Goal: Register for event/course

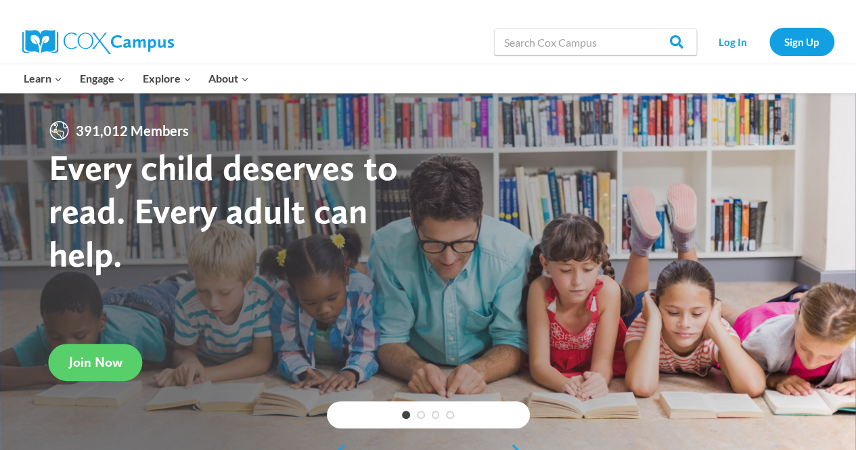
click at [533, 122] on div at bounding box center [428, 277] width 856 height 369
click at [735, 43] on link "Log In" at bounding box center [733, 42] width 59 height 28
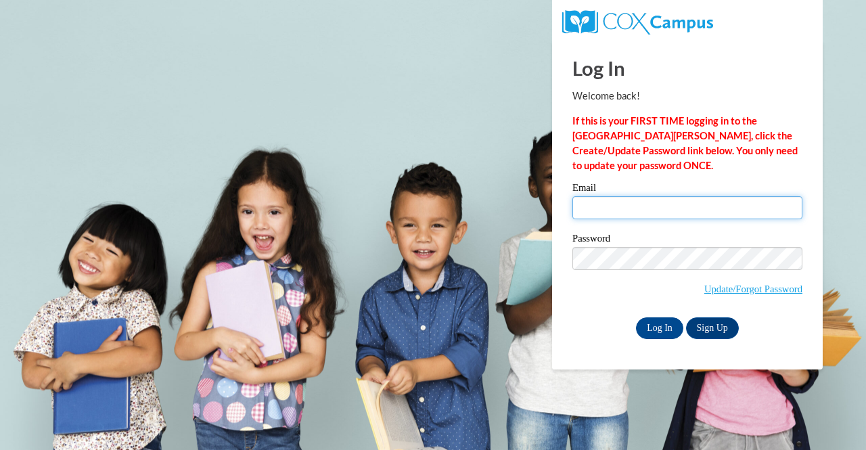
click at [678, 203] on input "Email" at bounding box center [687, 207] width 230 height 23
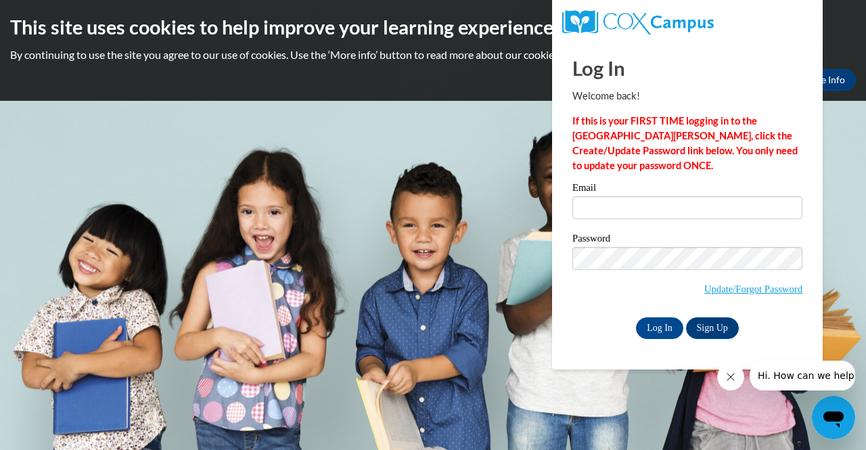
click at [710, 182] on div "Log In Welcome back! If this is your FIRST TIME logging in to the [GEOGRAPHIC_D…" at bounding box center [687, 190] width 230 height 298
click at [625, 205] on input "Email" at bounding box center [687, 207] width 230 height 23
type input "sara.roeder11@gmail.com"
click at [651, 315] on div "Email sara.roeder11@gmail.com Password Update/Forgot Password Log In Sign Up OR" at bounding box center [687, 261] width 230 height 156
click at [655, 325] on input "Log In" at bounding box center [659, 328] width 47 height 22
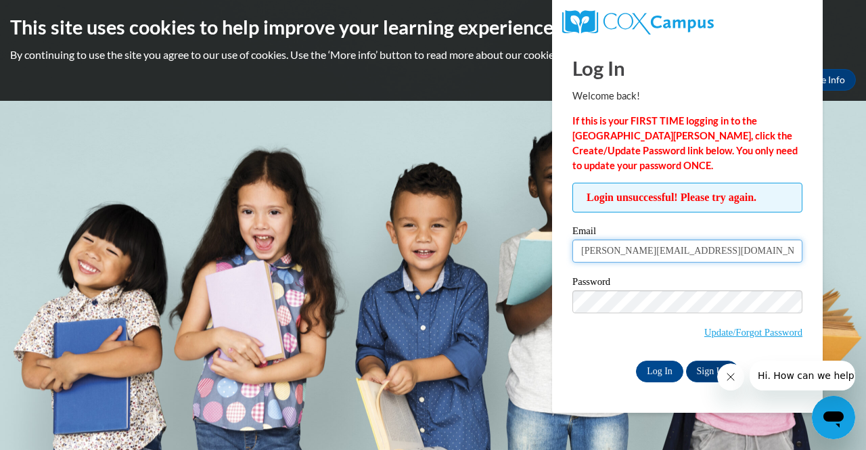
click at [689, 255] on input "[PERSON_NAME][EMAIL_ADDRESS][DOMAIN_NAME]" at bounding box center [687, 250] width 230 height 23
type input "s"
type input "ch"
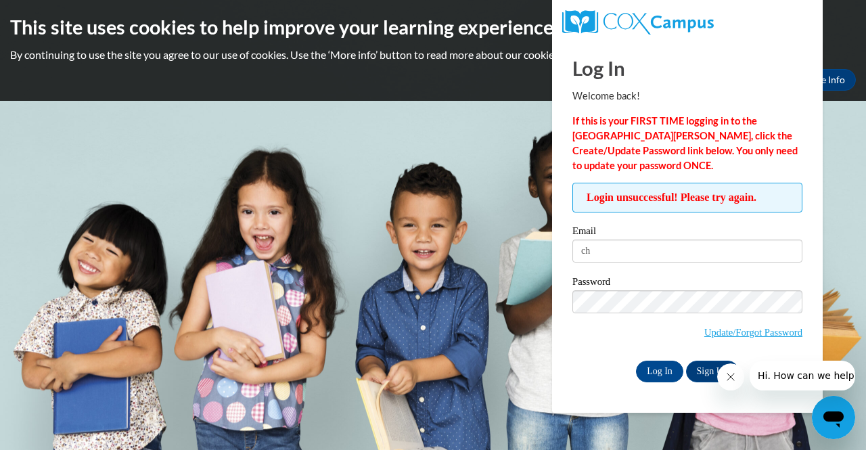
click at [727, 376] on icon "Close message from company" at bounding box center [729, 376] width 11 height 11
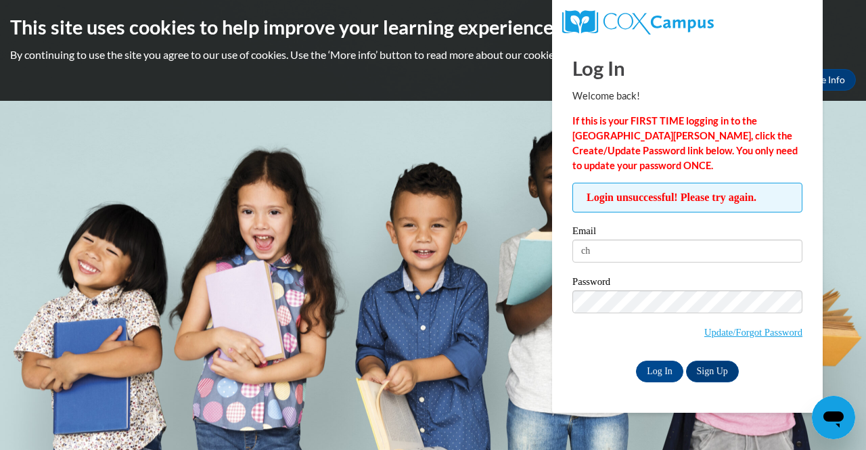
click at [854, 117] on body "This site uses cookies to help improve your learning experience. By continuing …" at bounding box center [433, 225] width 866 height 450
click at [258, 136] on body "This site uses cookies to help improve your learning experience. By continuing …" at bounding box center [433, 225] width 866 height 450
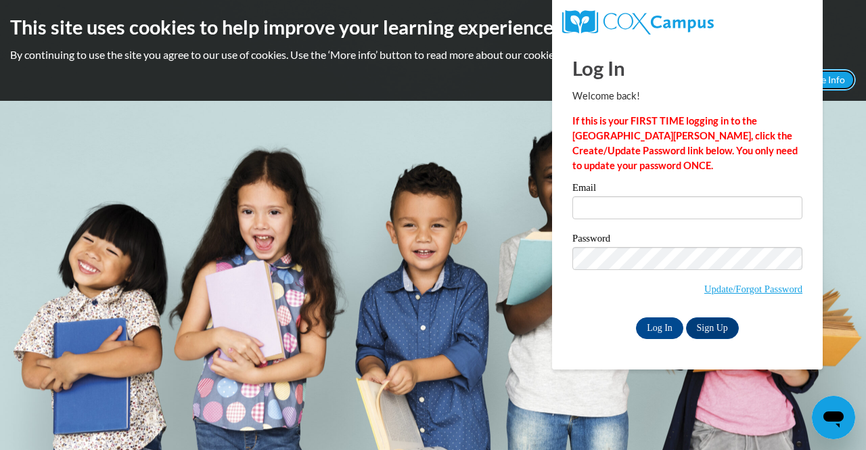
click at [835, 72] on link "More Info" at bounding box center [824, 80] width 64 height 22
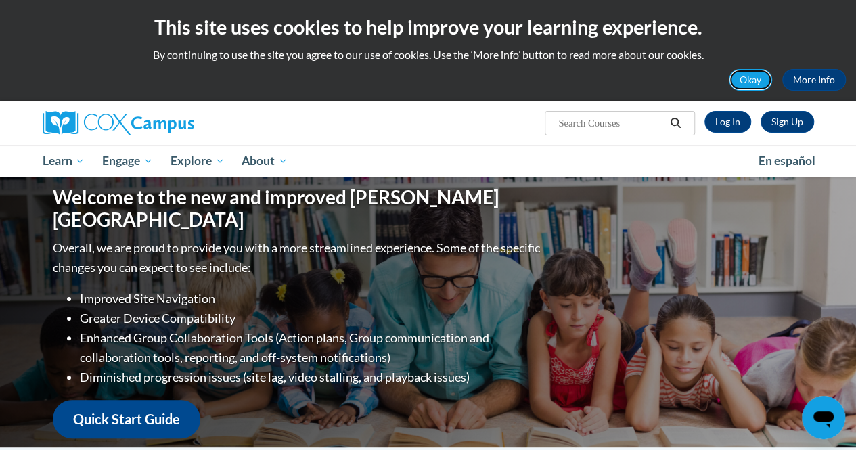
click at [747, 85] on button "Okay" at bounding box center [750, 80] width 43 height 22
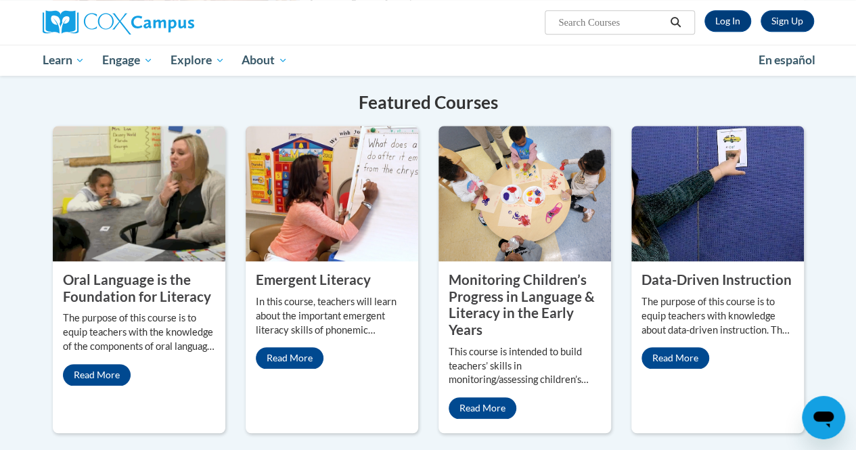
scroll to position [490, 0]
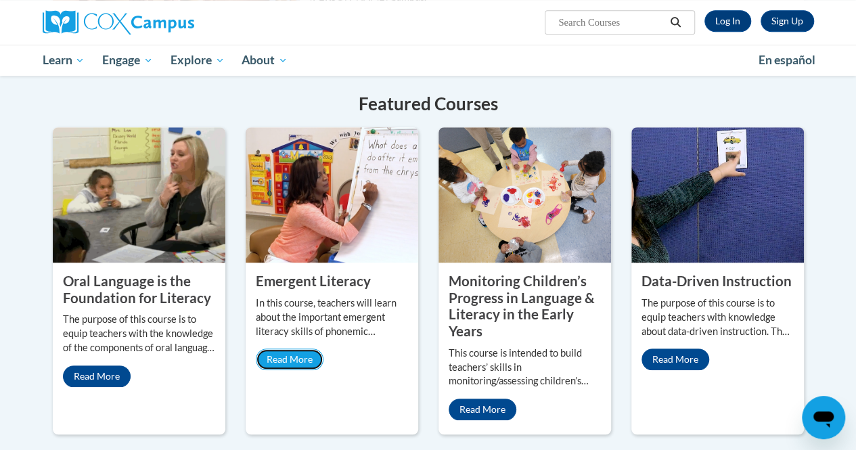
click at [292, 356] on link "Read More" at bounding box center [290, 359] width 68 height 22
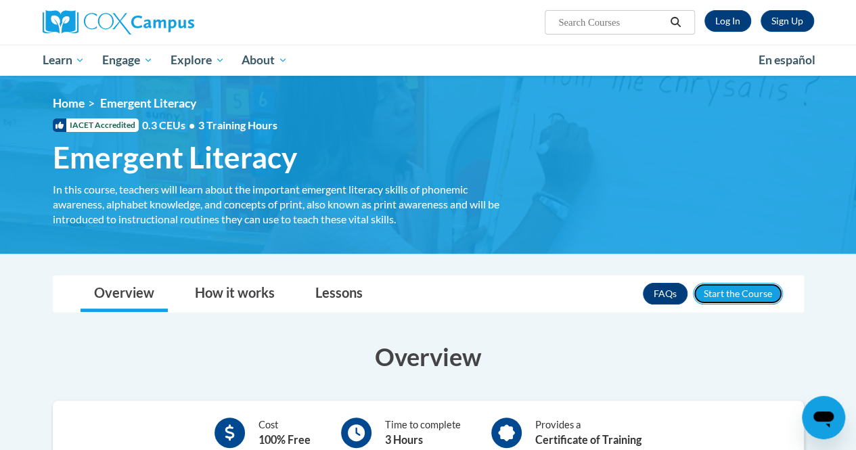
click at [733, 294] on button "Enroll" at bounding box center [738, 294] width 90 height 22
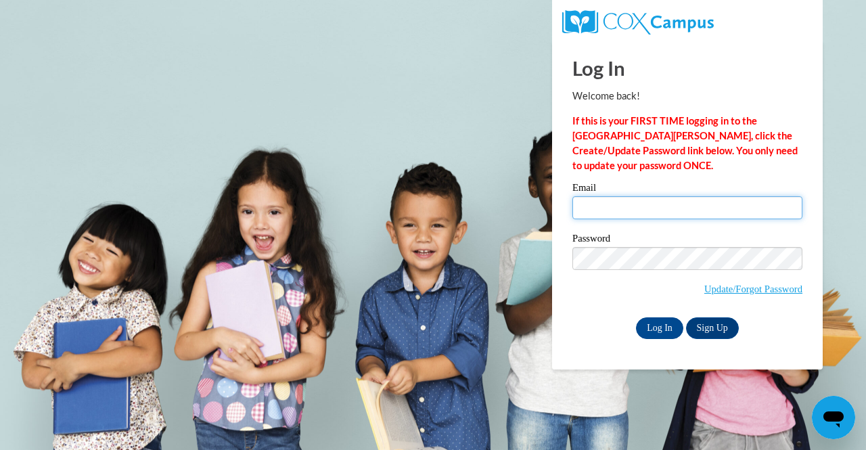
click at [670, 204] on input "Email" at bounding box center [687, 207] width 230 height 23
type input "roedersa@tcaps.net"
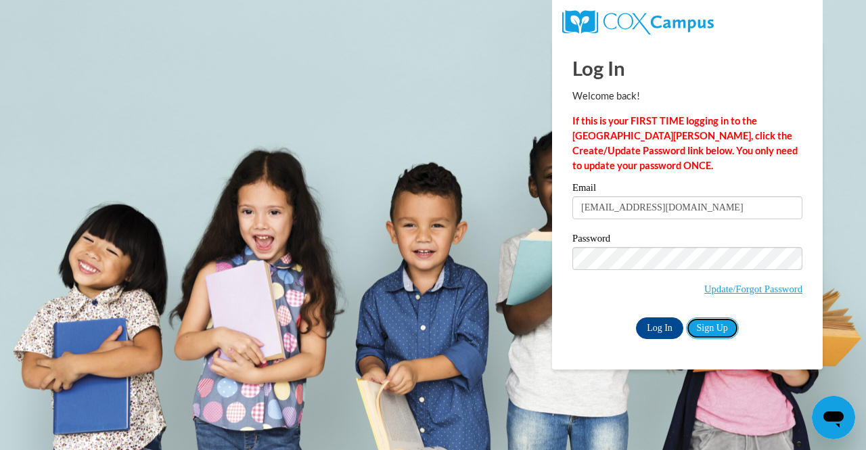
click at [707, 329] on link "Sign Up" at bounding box center [712, 328] width 53 height 22
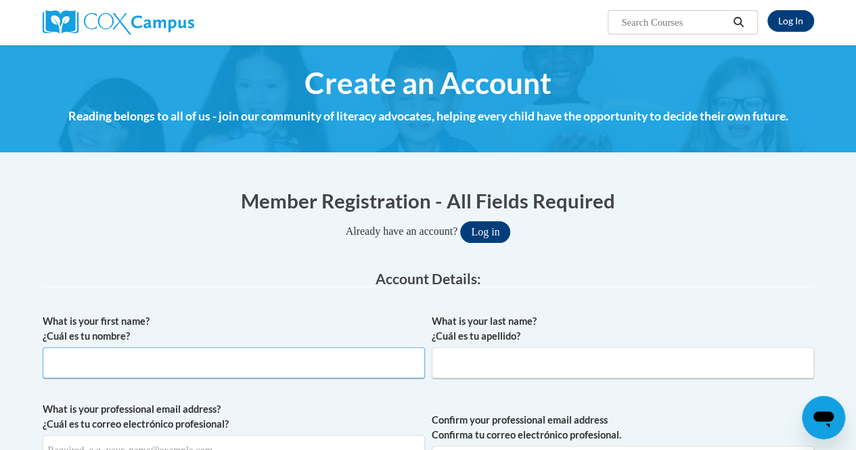
click at [285, 377] on input "What is your first name? ¿Cuál es tu nombre?" at bounding box center [234, 362] width 382 height 31
drag, startPoint x: 285, startPoint y: 377, endPoint x: 350, endPoint y: 461, distance: 106.1
click at [350, 449] on html "Log In Search Search... Create an Account Reading belongs to all of us - join o…" at bounding box center [428, 225] width 856 height 450
type input "Sara"
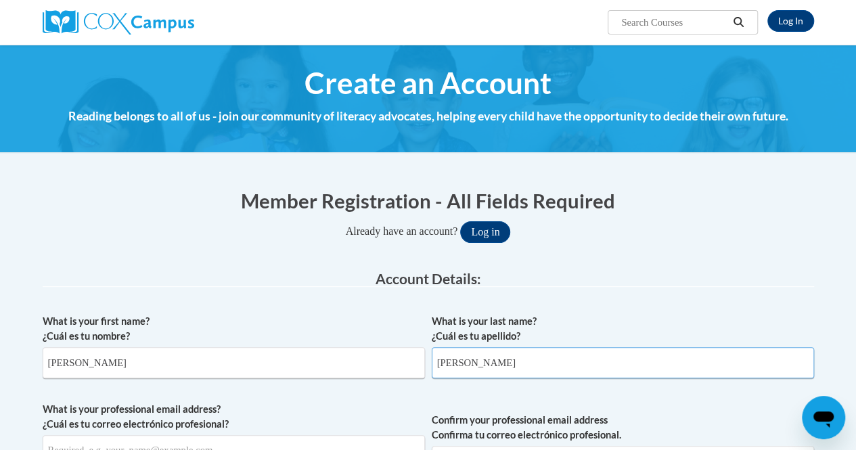
type input "Roeder"
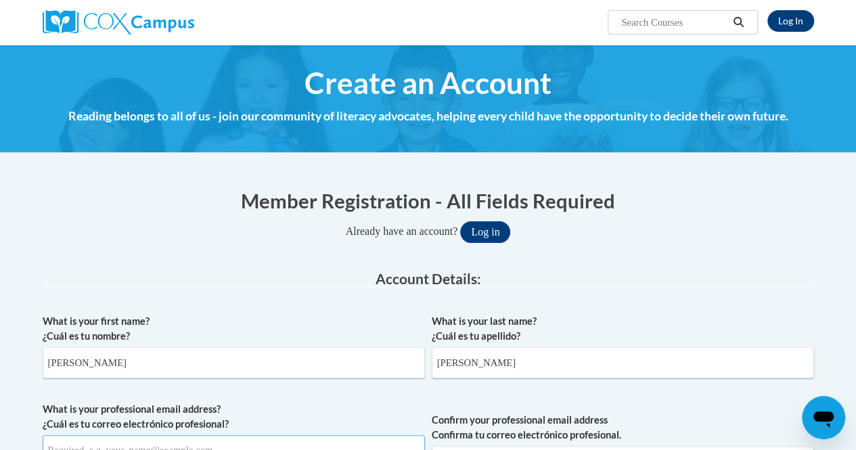
scroll to position [15, 0]
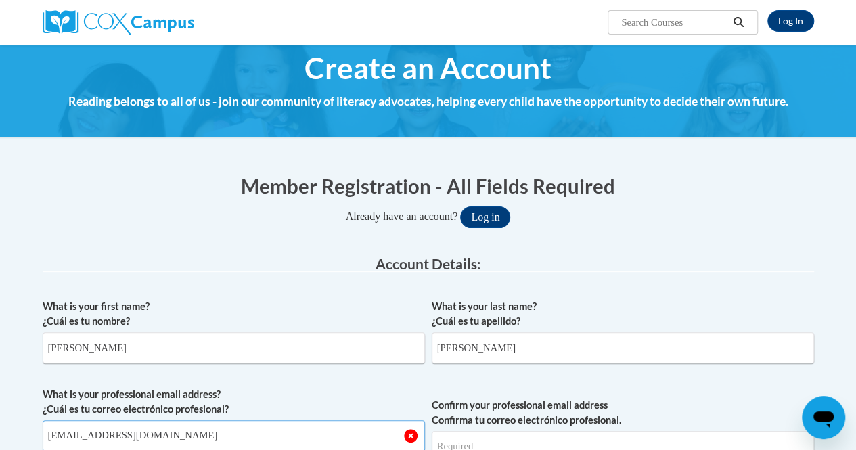
type input "roedersa@tcaps.net"
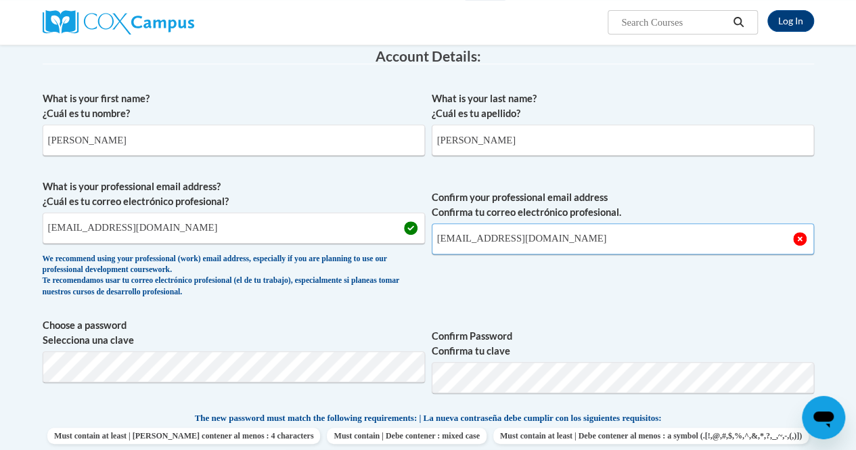
scroll to position [226, 0]
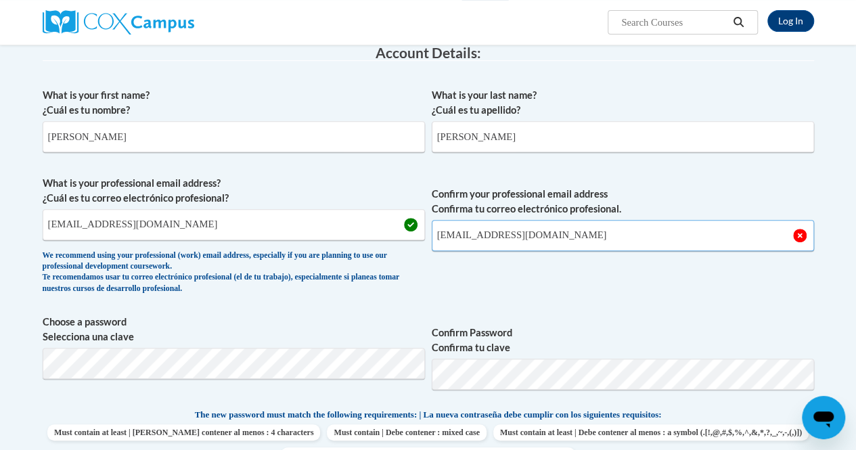
type input "roedersa@tcaps.net"
click at [460, 0] on button "Log in" at bounding box center [485, 6] width 50 height 22
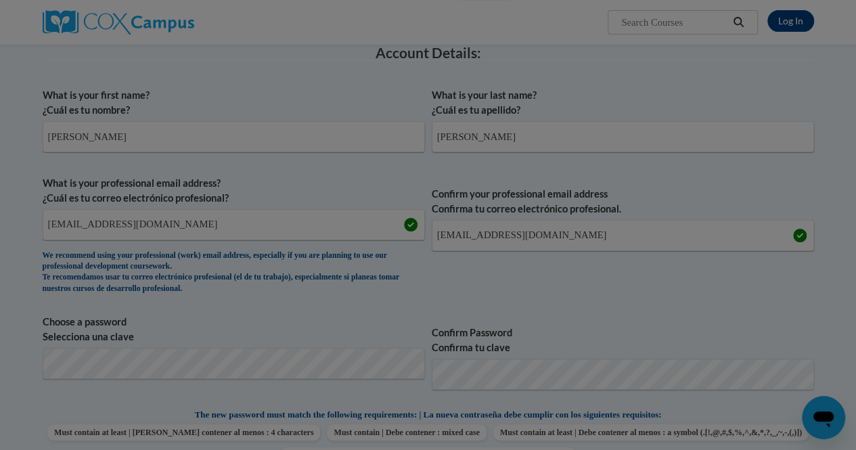
scroll to position [338, 0]
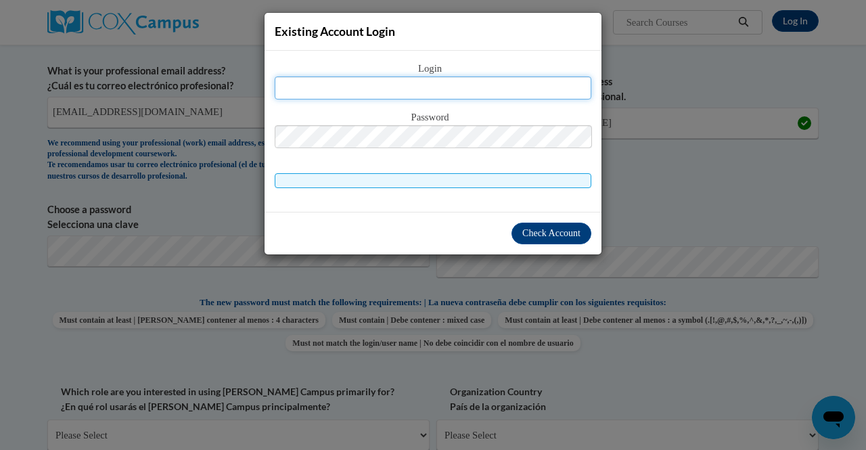
click at [375, 91] on input "text" at bounding box center [433, 87] width 317 height 23
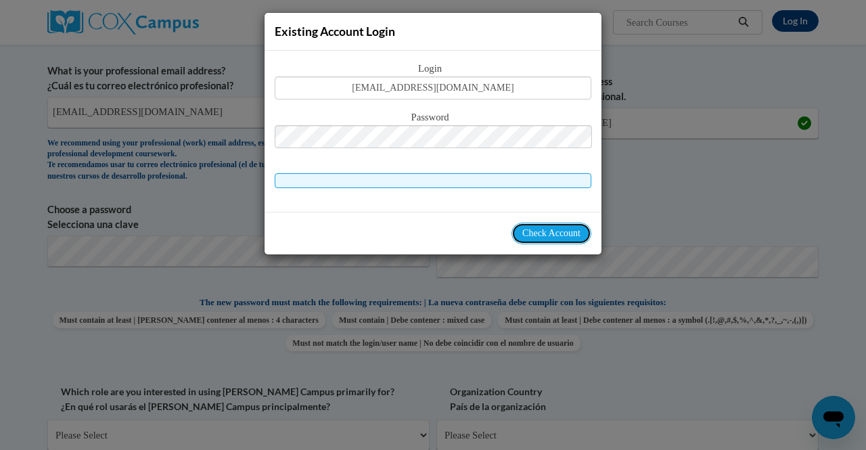
click at [546, 239] on button "Check Account" at bounding box center [551, 234] width 80 height 22
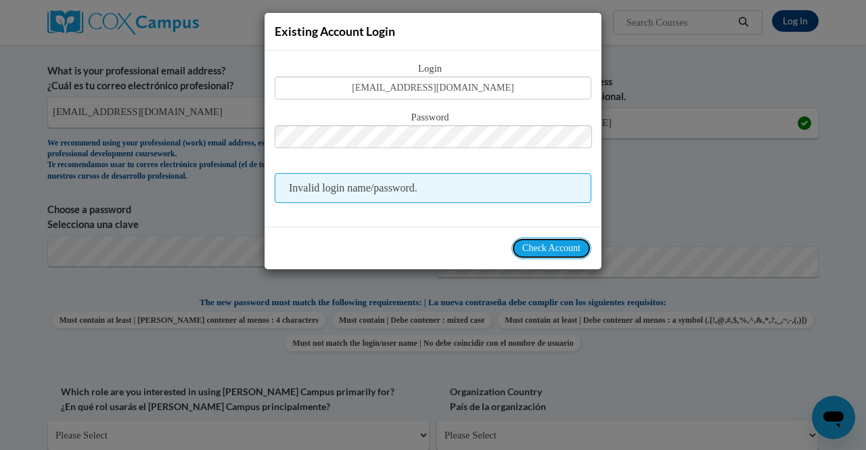
click at [551, 254] on button "Check Account" at bounding box center [551, 248] width 80 height 22
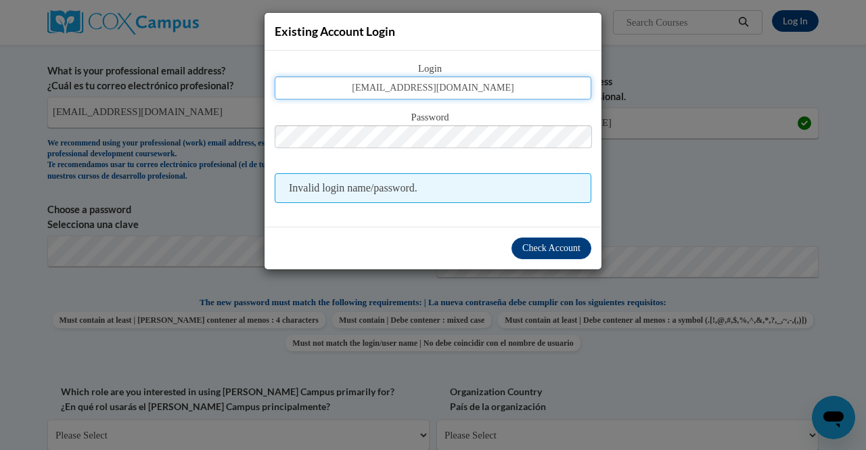
click at [460, 90] on input "roedersa@tcaps.net" at bounding box center [433, 87] width 317 height 23
type input "roedersa@tcapsstudent.net"
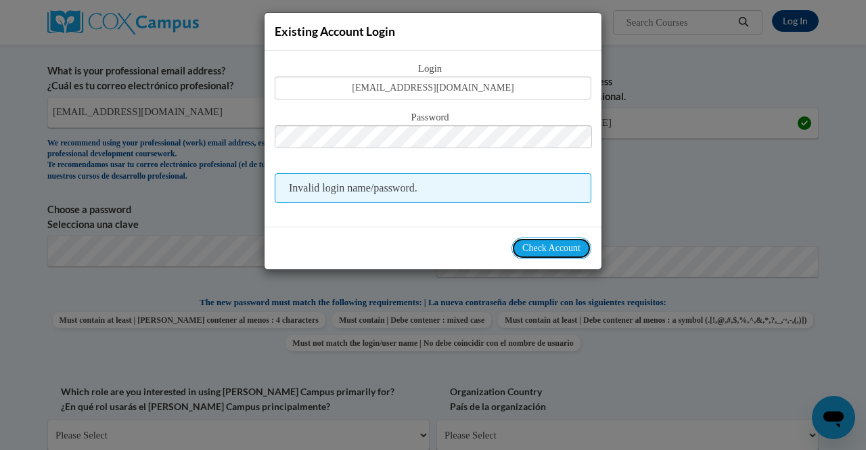
click at [539, 239] on button "Check Account" at bounding box center [551, 248] width 80 height 22
click at [541, 252] on span "Check Account" at bounding box center [551, 248] width 58 height 10
click at [604, 205] on div "Existing Account Login Login roedersa@tcapsstudent.net Password Invalid login n…" at bounding box center [433, 225] width 866 height 450
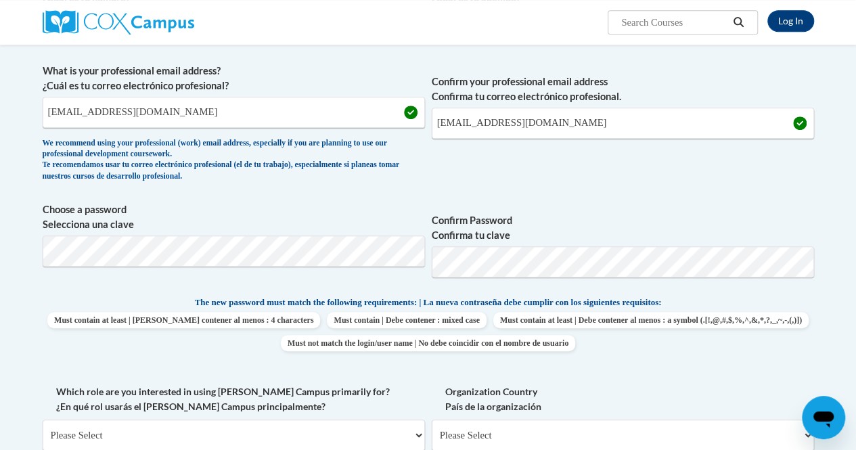
click at [129, 34] on div at bounding box center [164, 22] width 264 height 45
click at [129, 36] on div at bounding box center [164, 22] width 264 height 45
click at [117, 21] on img at bounding box center [119, 22] width 152 height 24
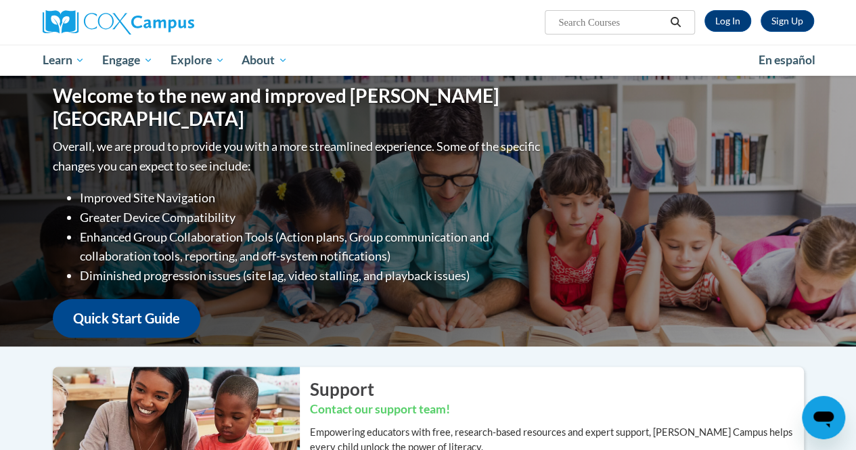
click at [394, 7] on div "Sign Up Log In Search Search..." at bounding box center [560, 17] width 528 height 34
click at [370, 17] on div "Sign Up Log In Search Search..." at bounding box center [560, 17] width 528 height 34
click at [467, 227] on li "Enhanced Group Collaboration Tools (Action plans, Group communication and colla…" at bounding box center [311, 246] width 463 height 39
click at [729, 11] on link "Log In" at bounding box center [727, 21] width 47 height 22
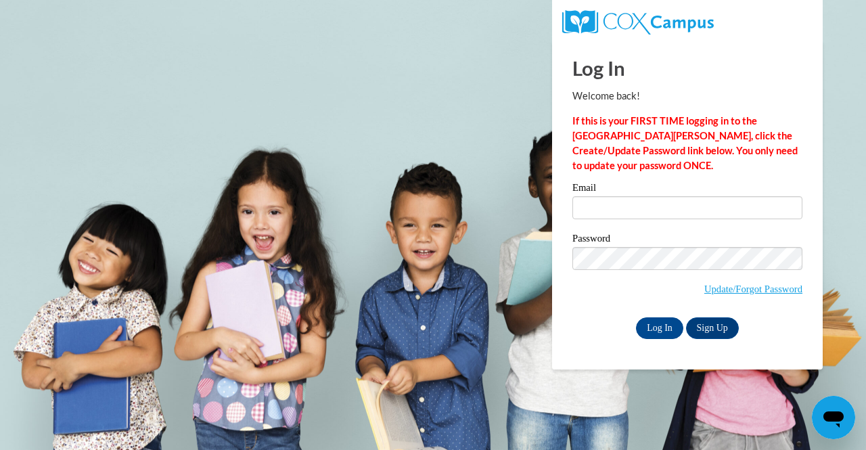
click at [704, 101] on p "Welcome back!" at bounding box center [687, 96] width 230 height 15
click at [737, 195] on label "Email" at bounding box center [687, 190] width 230 height 14
click at [737, 196] on input "Email" at bounding box center [687, 207] width 230 height 23
click at [740, 195] on label "Email" at bounding box center [687, 190] width 230 height 14
click at [740, 196] on input "Email" at bounding box center [687, 207] width 230 height 23
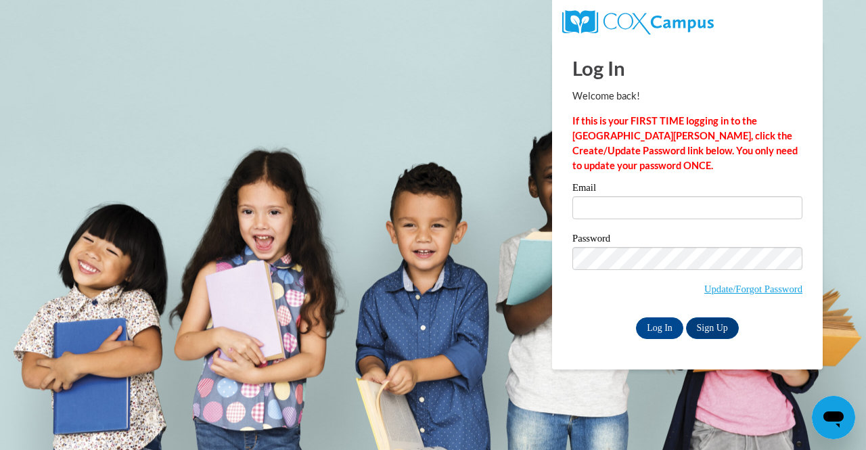
drag, startPoint x: 740, startPoint y: 195, endPoint x: 737, endPoint y: 168, distance: 26.5
click at [737, 168] on div "Log In Welcome back! If this is your FIRST TIME logging in to the NEW Cox Campu…" at bounding box center [687, 190] width 230 height 298
click at [779, 290] on link "Update/Forgot Password" at bounding box center [753, 288] width 98 height 11
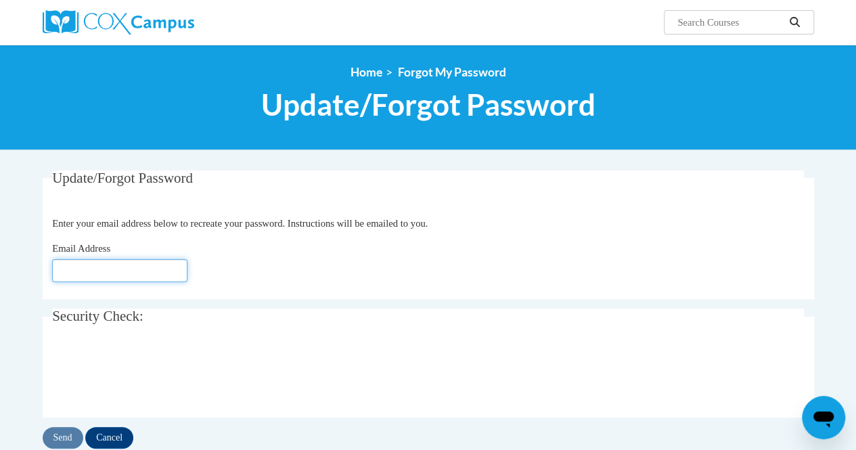
click at [127, 271] on input "Email Address" at bounding box center [119, 270] width 135 height 23
type input "sara.roeder11@gmail.com"
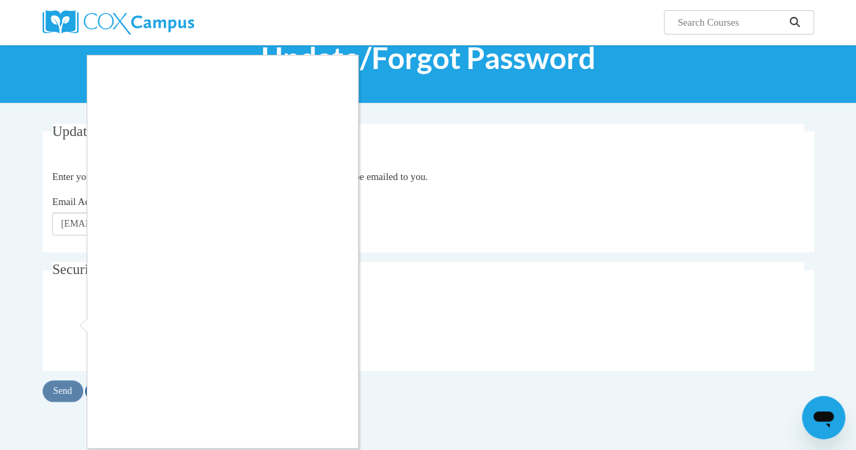
scroll to position [57, 0]
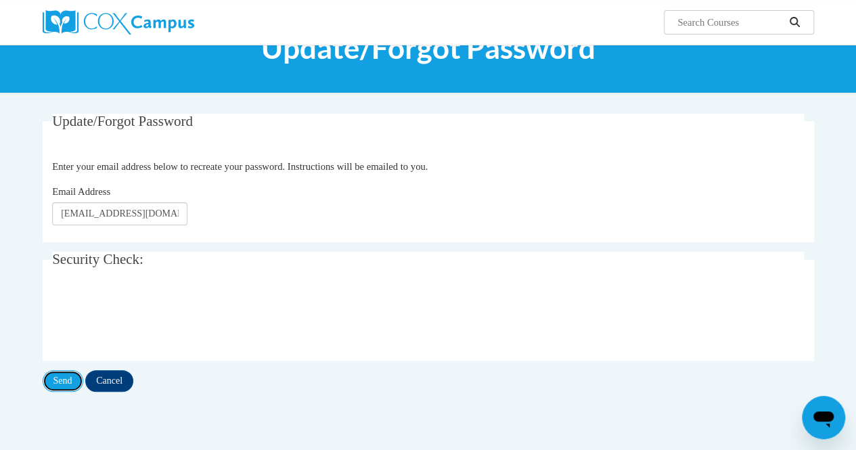
click at [62, 376] on input "Send" at bounding box center [63, 381] width 41 height 22
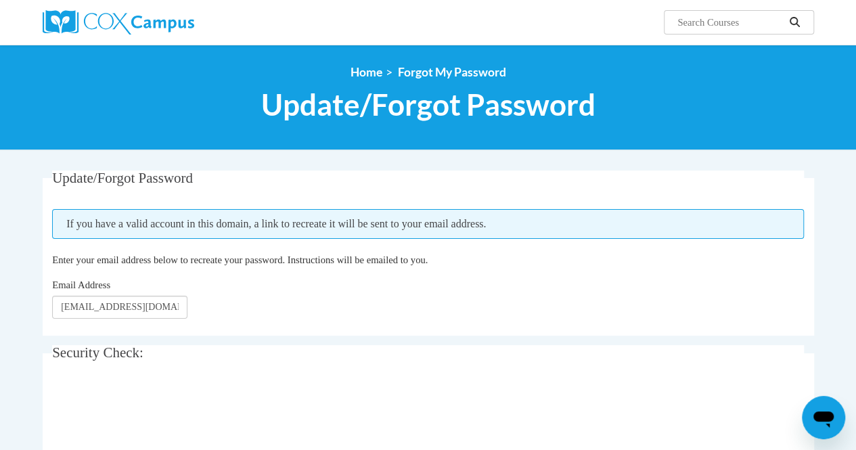
click at [141, 35] on div at bounding box center [164, 22] width 264 height 45
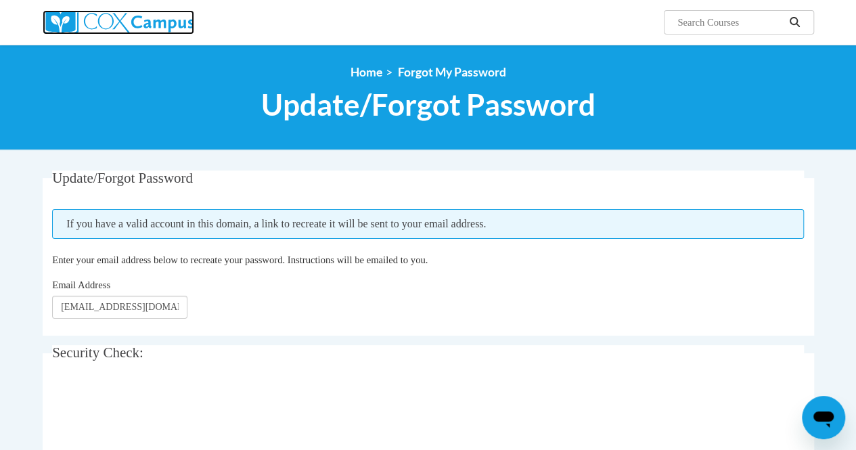
click at [140, 23] on img at bounding box center [119, 22] width 152 height 24
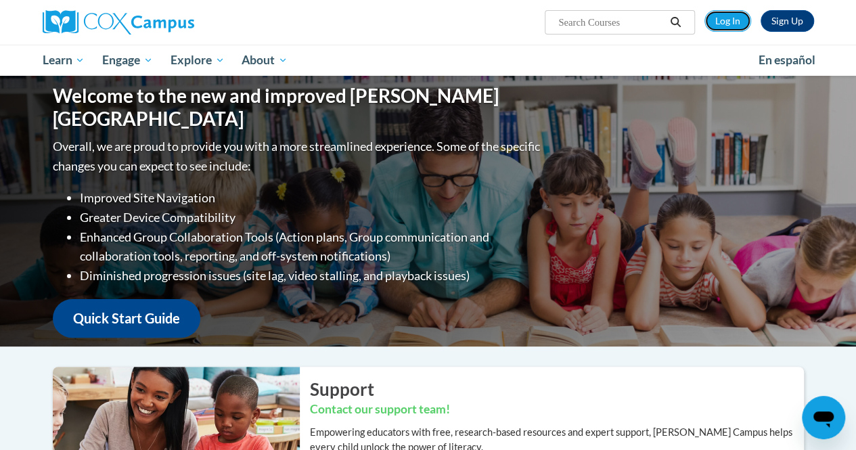
click at [733, 18] on link "Log In" at bounding box center [727, 21] width 47 height 22
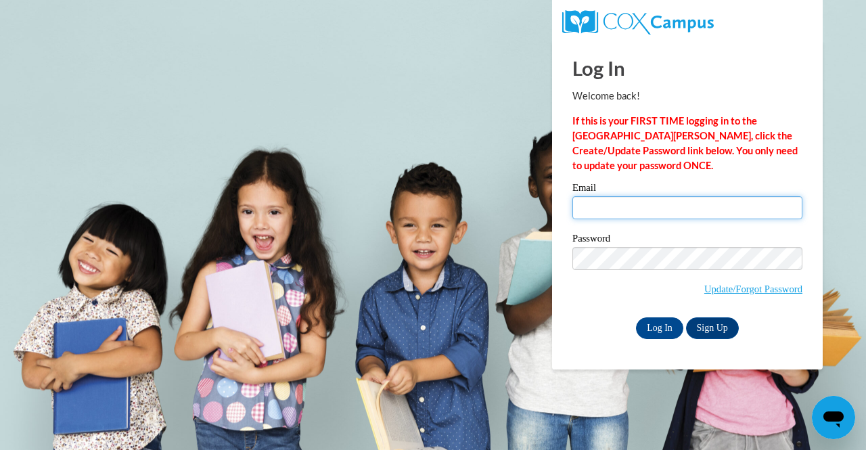
click at [652, 214] on input "Email" at bounding box center [687, 207] width 230 height 23
type input "roedersa@tcaps.net"
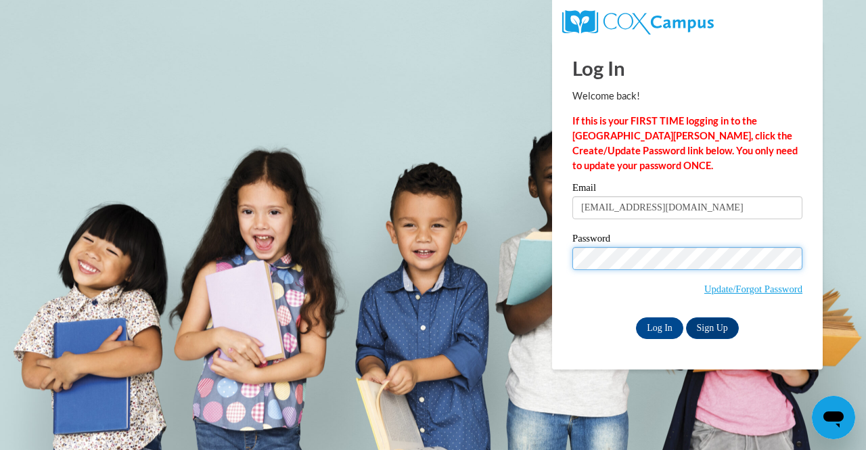
click at [636, 317] on input "Log In" at bounding box center [659, 328] width 47 height 22
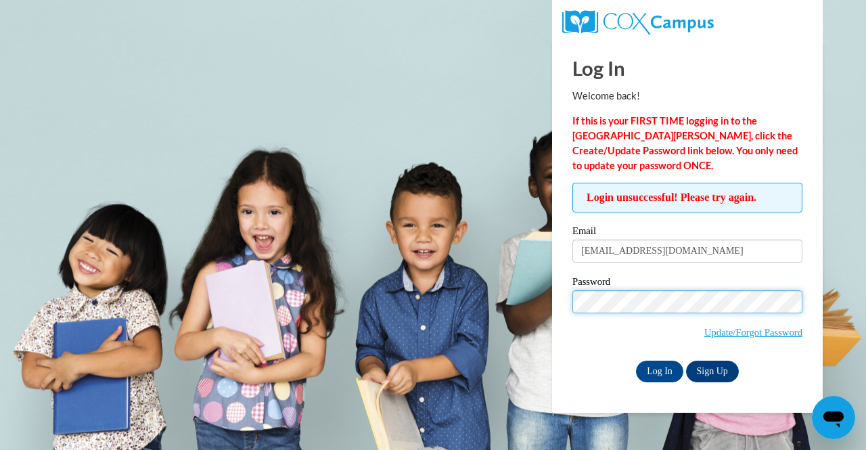
click at [636, 361] on input "Log In" at bounding box center [659, 372] width 47 height 22
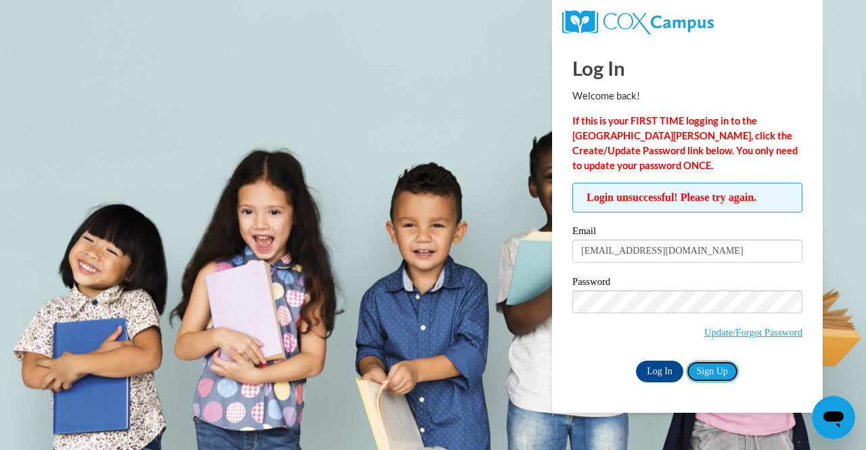
click at [714, 371] on link "Sign Up" at bounding box center [712, 372] width 53 height 22
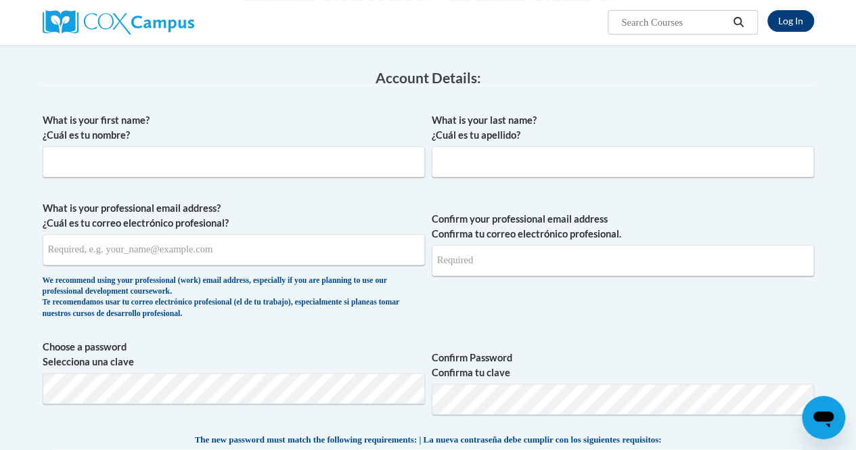
scroll to position [204, 0]
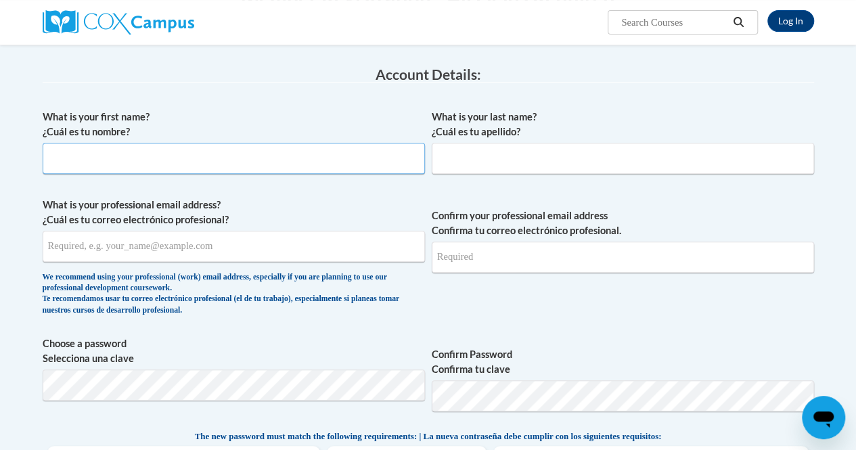
click at [331, 162] on input "What is your first name? ¿Cuál es tu nombre?" at bounding box center [234, 158] width 382 height 31
type input "Sara"
type input "Roeder"
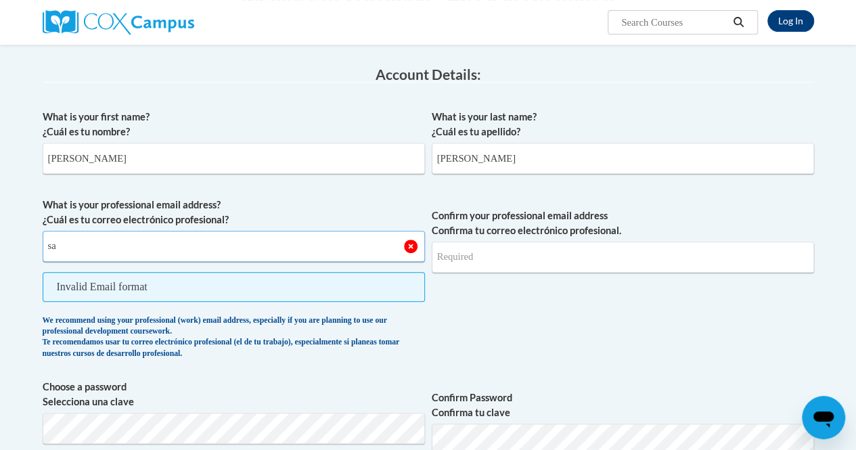
type input "s"
type input "[EMAIL_ADDRESS][DOMAIN_NAME]"
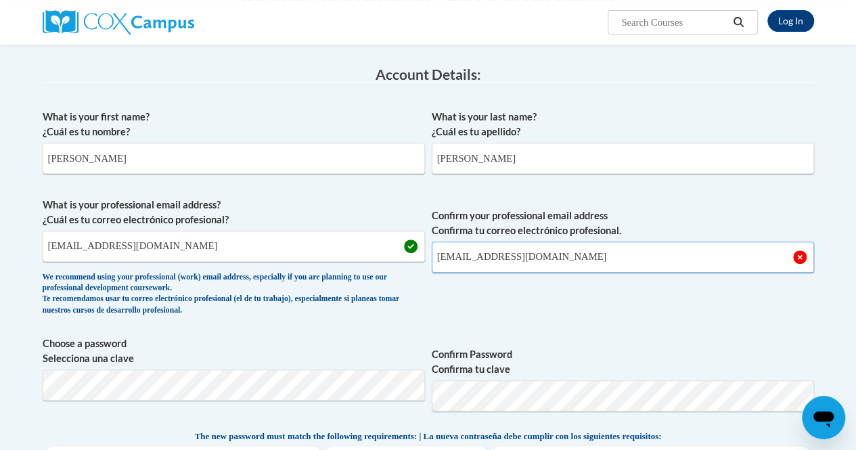
type input "[EMAIL_ADDRESS][DOMAIN_NAME]"
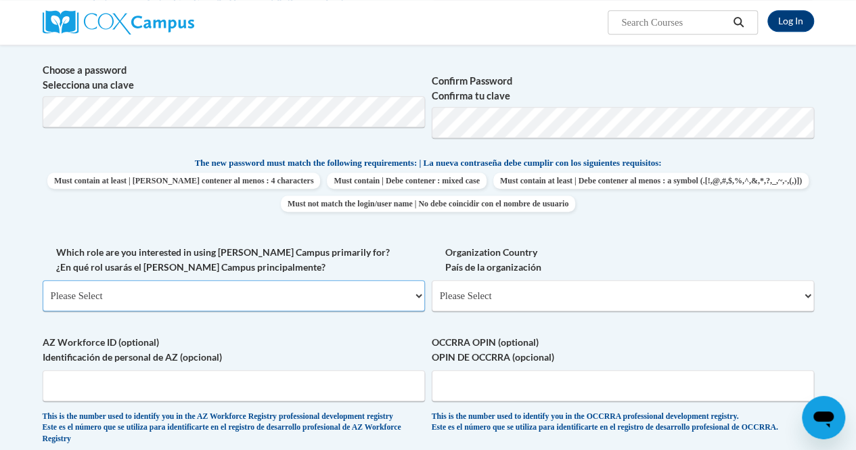
scroll to position [491, 0]
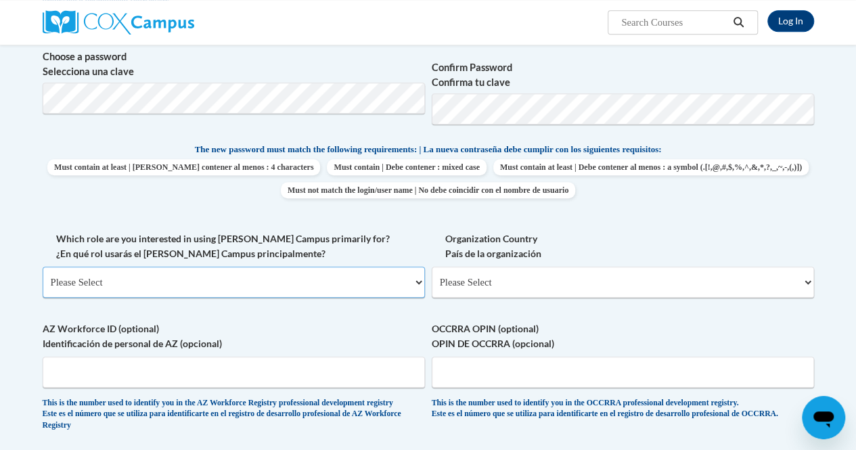
click at [192, 286] on select "Please Select College/University | Colegio/Universidad Community/Nonprofit Part…" at bounding box center [234, 282] width 382 height 31
select select "fbf2d438-af2f-41f8-98f1-81c410e29de3"
click at [43, 267] on select "Please Select College/University | Colegio/Universidad Community/Nonprofit Part…" at bounding box center [234, 282] width 382 height 31
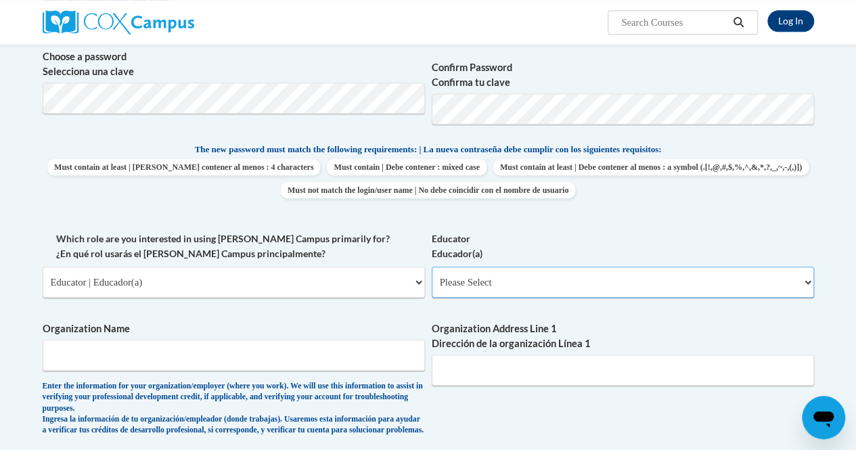
click at [516, 272] on select "Please Select Early Learning/Daycare Teacher/Family Home Care Provider | Maestr…" at bounding box center [623, 282] width 382 height 31
select select "8e40623d-54d0-45cd-9f92-5df65cd3f8cf"
click at [432, 267] on select "Please Select Early Learning/Daycare Teacher/Family Home Care Provider | Maestr…" at bounding box center [623, 282] width 382 height 31
click at [208, 358] on input "Organization Name" at bounding box center [234, 355] width 382 height 31
click at [213, 361] on input "Organization Name" at bounding box center [234, 355] width 382 height 31
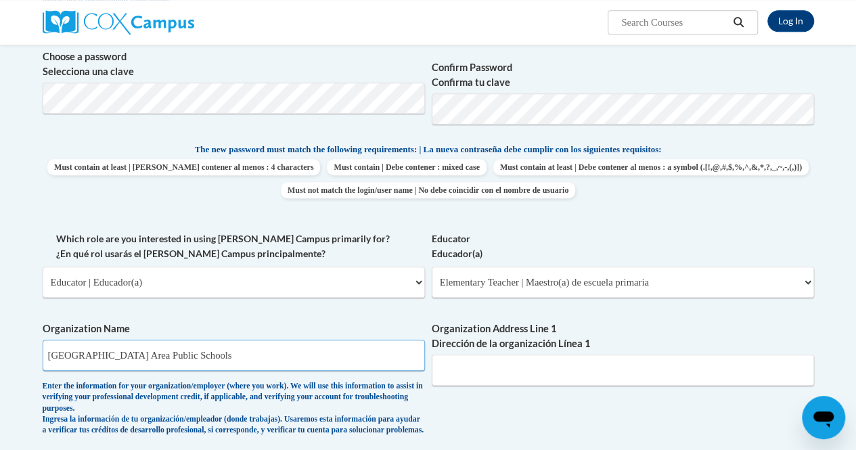
type input "Traverse City Area Public Schools"
type input "1600 Eastern Ave"
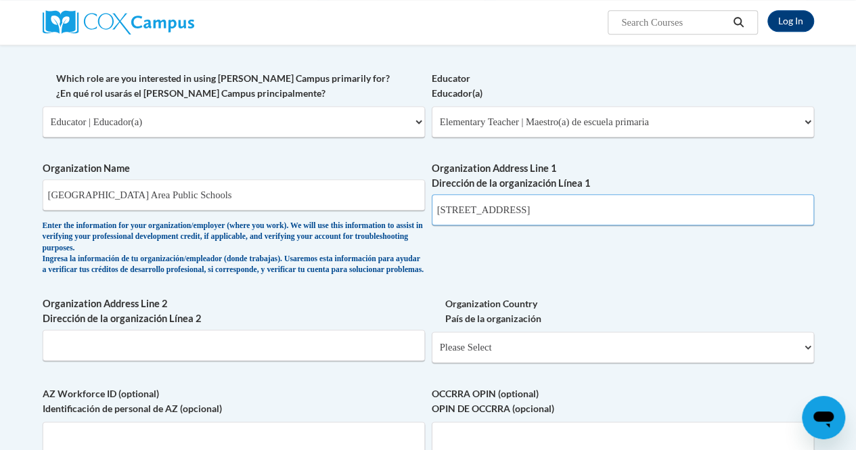
scroll to position [672, 0]
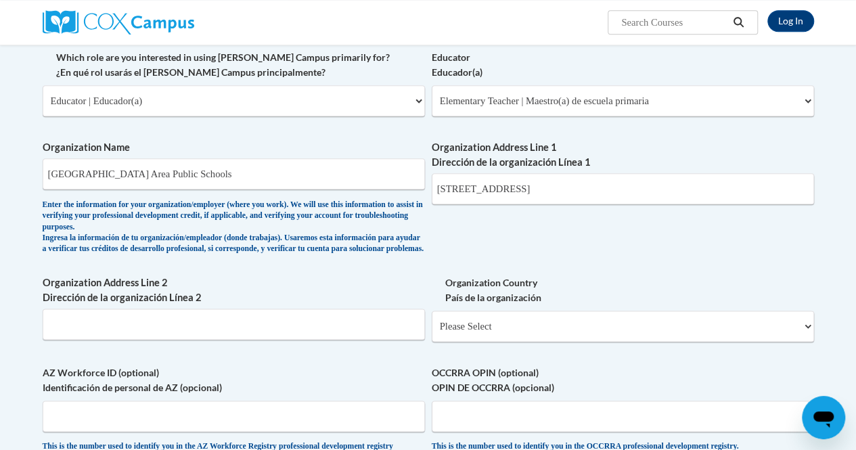
click at [483, 352] on div "Organization Country País de la organización Please Select United States | Esta…" at bounding box center [623, 313] width 382 height 76
click at [484, 333] on select "Please Select United States | Estados Unidos Outside of the United States | Fue…" at bounding box center [623, 325] width 382 height 31
select select "ad49bcad-a171-4b2e-b99c-48b446064914"
click at [432, 321] on select "Please Select United States | Estados Unidos Outside of the United States | Fue…" at bounding box center [623, 325] width 382 height 31
select select
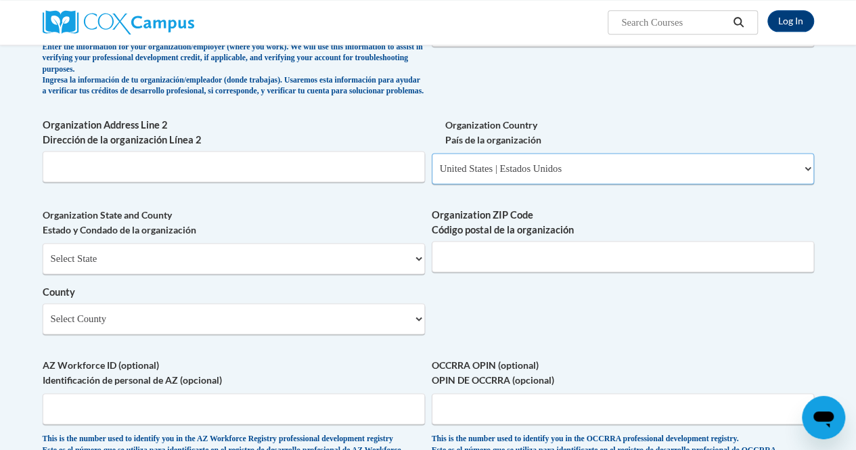
scroll to position [840, 0]
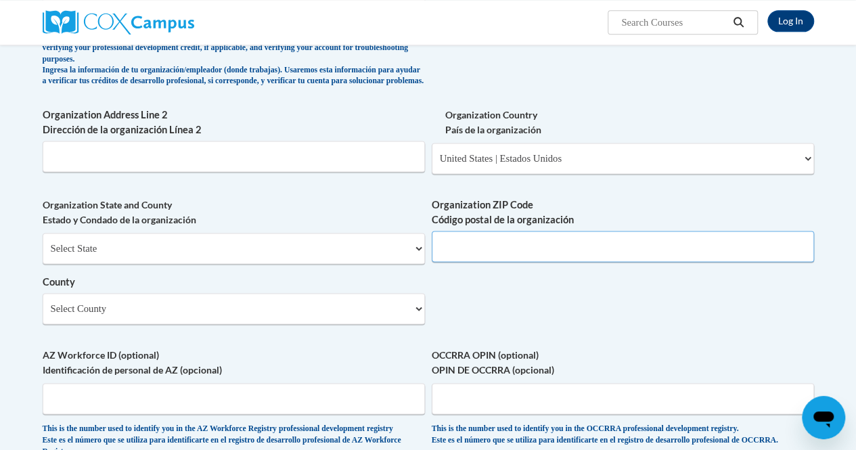
click at [617, 251] on input "Organization ZIP Code Código postal de la organización" at bounding box center [623, 246] width 382 height 31
type input "49686"
click at [258, 322] on select "Select County Alcona Alger Allegan Alpena Antrim Arenac Baraga Barry Bay Benzie…" at bounding box center [234, 308] width 382 height 31
select select "Grand Traverse"
click at [43, 302] on select "Select County Alcona Alger Allegan Alpena Antrim Arenac Baraga Barry Bay Benzie…" at bounding box center [234, 308] width 382 height 31
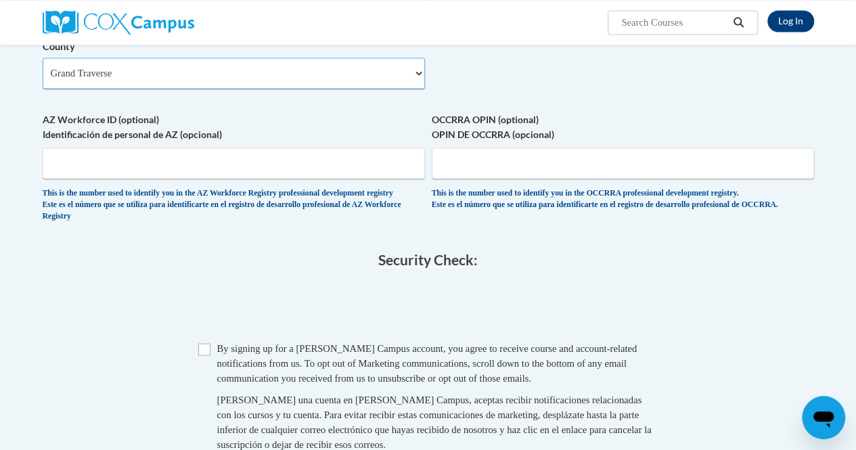
scroll to position [1076, 0]
click at [204, 355] on input "Checkbox" at bounding box center [204, 349] width 12 height 12
checkbox input "true"
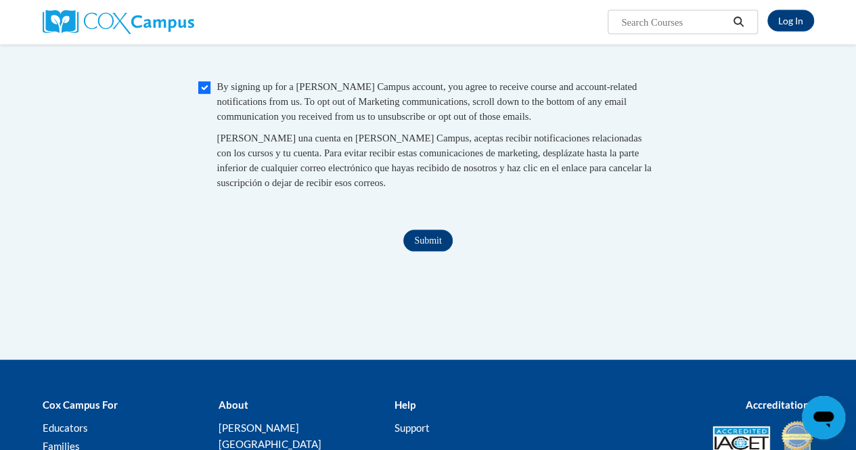
scroll to position [1338, 0]
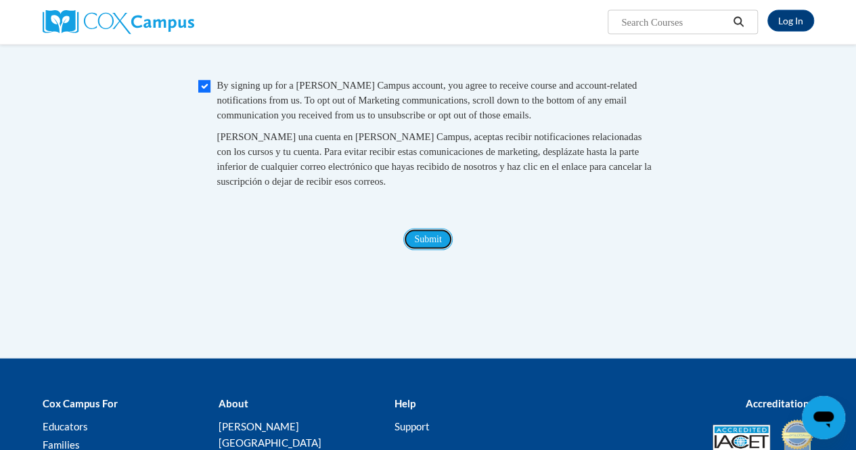
click at [428, 250] on input "Submit" at bounding box center [427, 240] width 49 height 22
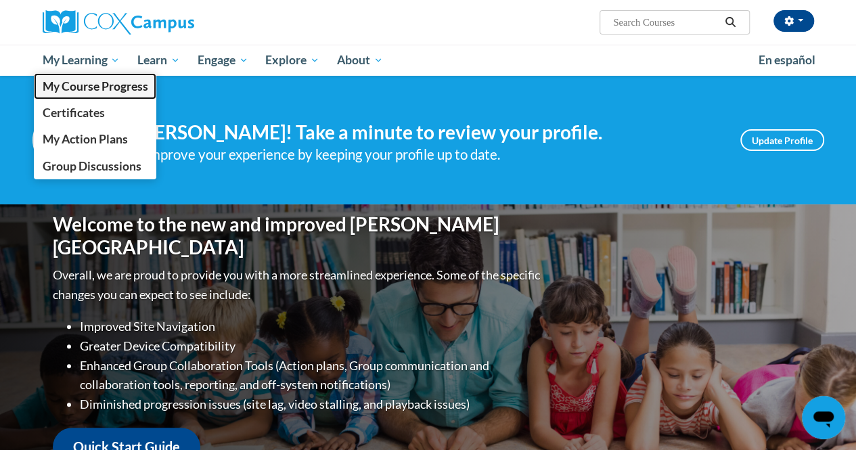
click at [96, 83] on span "My Course Progress" at bounding box center [95, 86] width 106 height 14
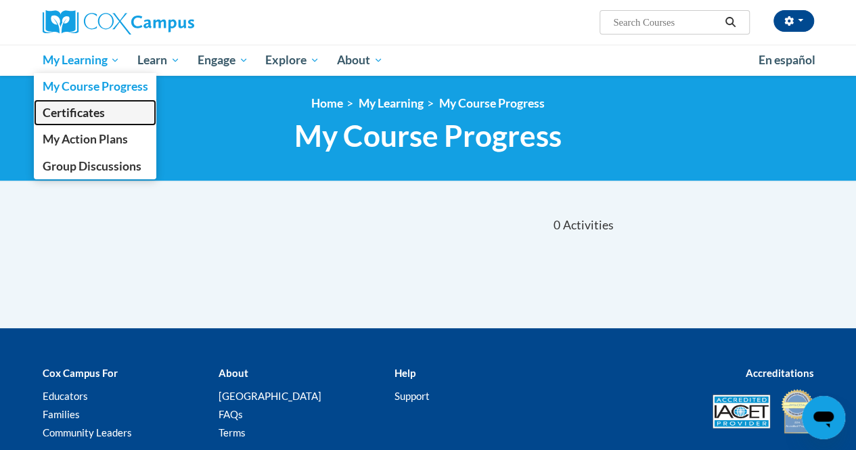
click at [81, 109] on span "Certificates" at bounding box center [73, 113] width 62 height 14
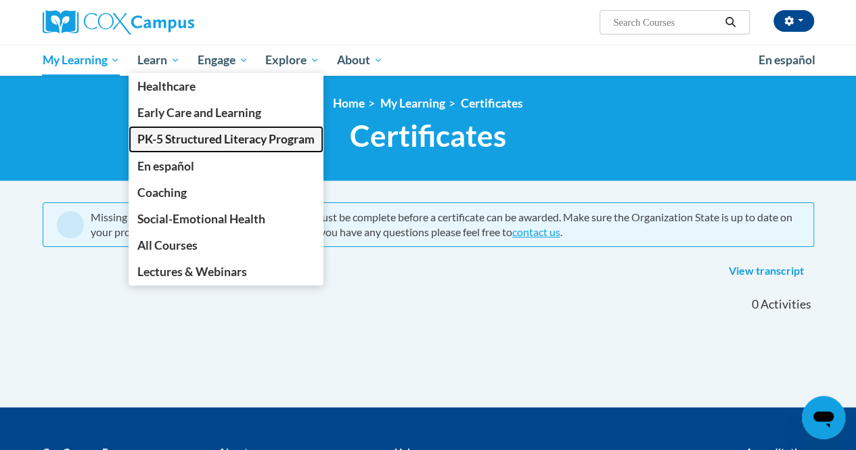
click at [171, 141] on span "PK-5 Structured Literacy Program" at bounding box center [225, 139] width 177 height 14
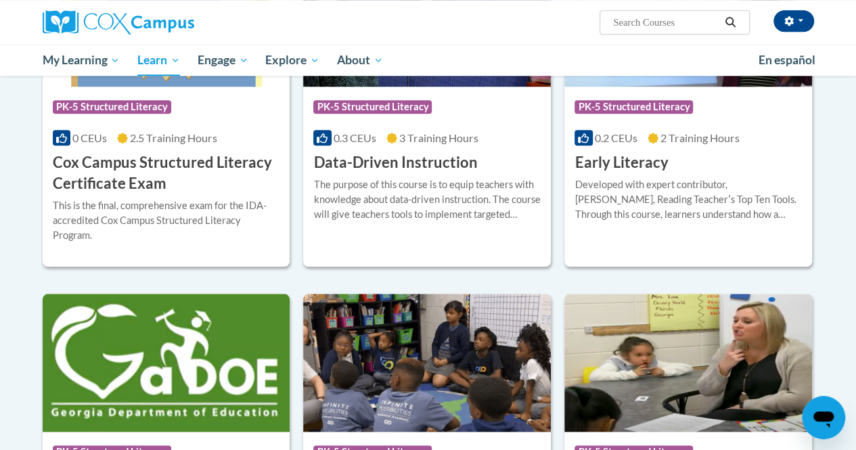
scroll to position [558, 0]
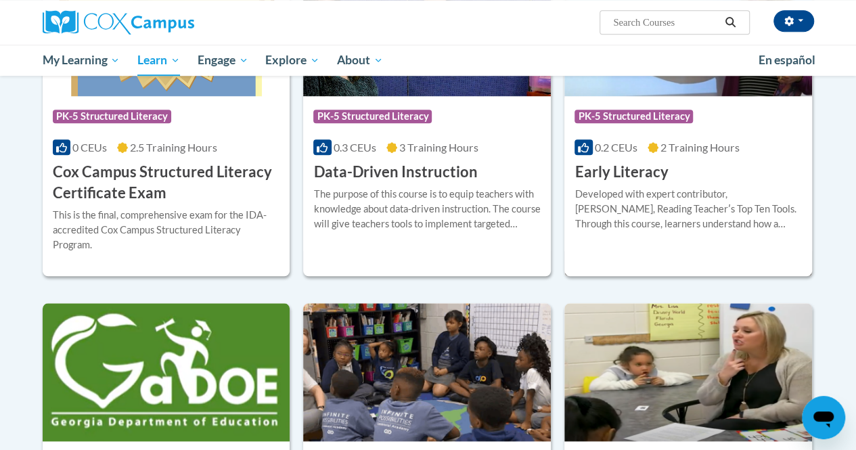
click at [626, 162] on h3 "Early Literacy" at bounding box center [620, 172] width 93 height 21
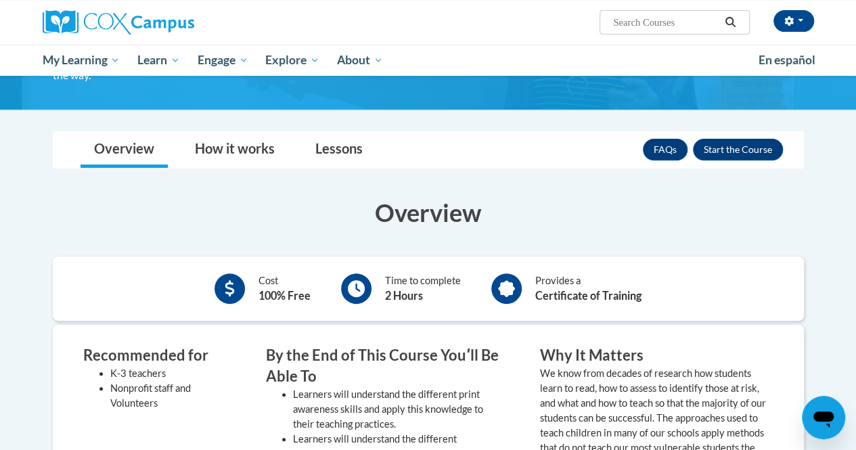
scroll to position [180, 0]
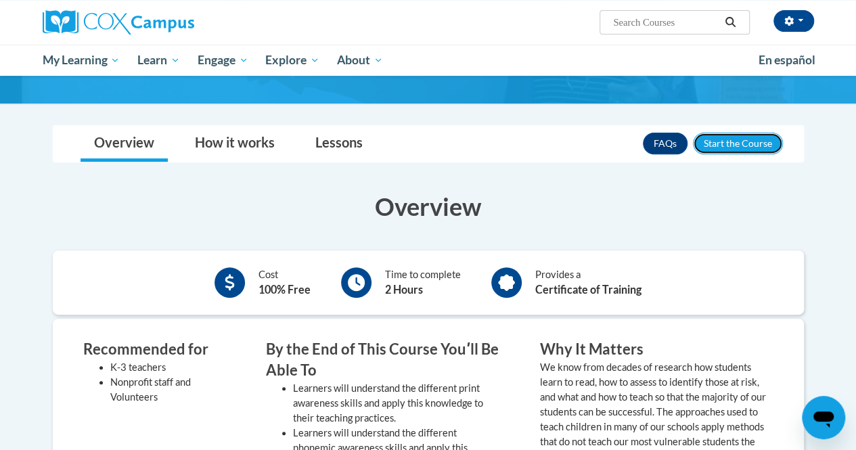
click at [754, 147] on button "Enroll" at bounding box center [738, 144] width 90 height 22
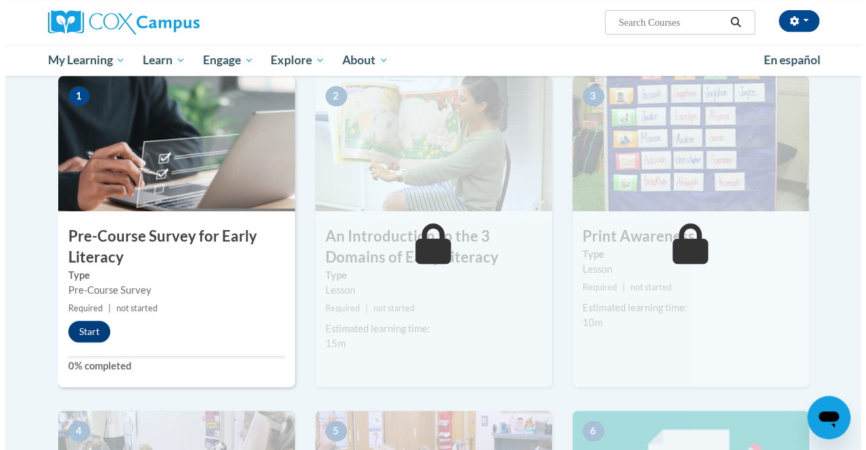
scroll to position [288, 0]
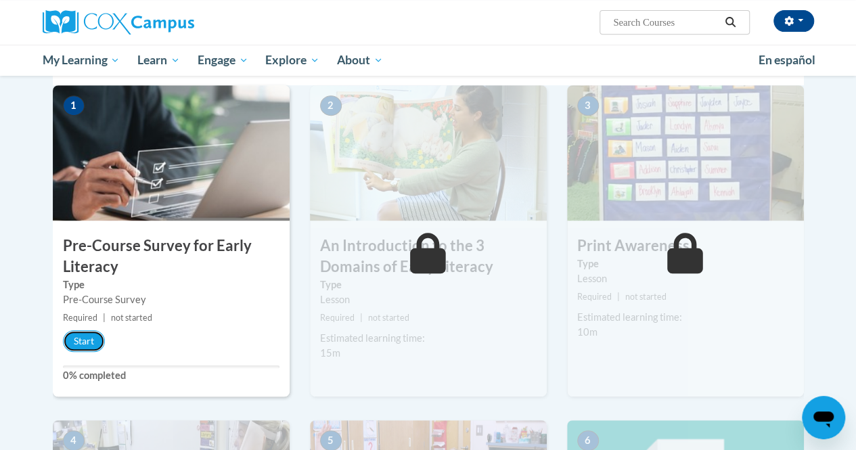
click at [89, 342] on button "Start" at bounding box center [84, 341] width 42 height 22
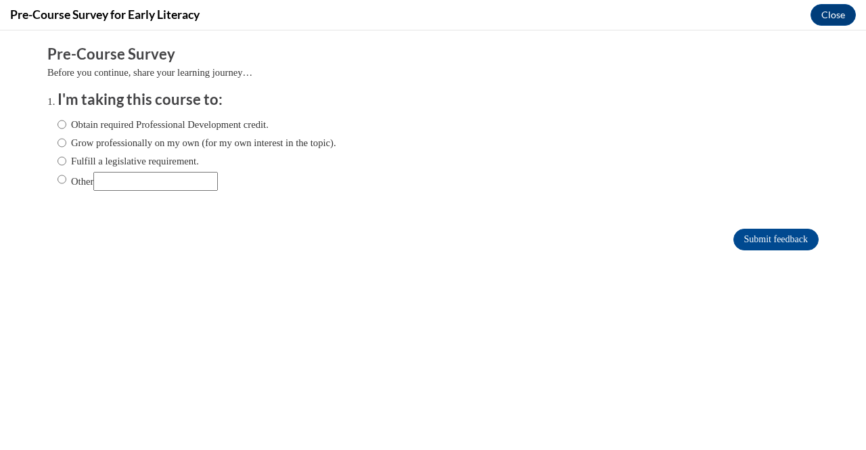
scroll to position [0, 0]
click at [57, 129] on input "Obtain required Professional Development credit." at bounding box center [61, 124] width 9 height 15
radio input "true"
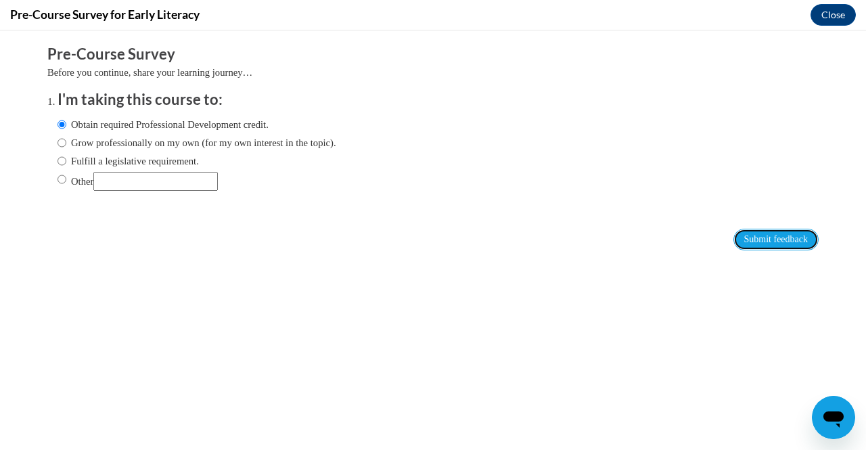
click at [749, 239] on input "Submit feedback" at bounding box center [775, 240] width 85 height 22
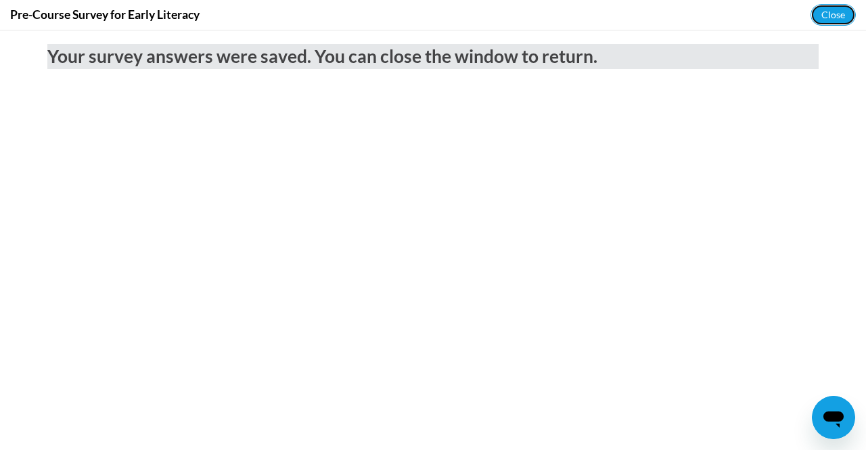
click at [835, 17] on button "Close" at bounding box center [832, 15] width 45 height 22
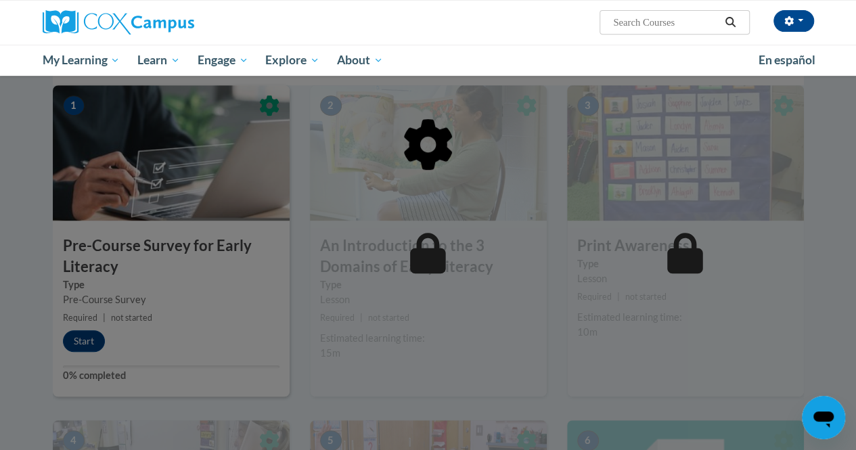
click at [83, 341] on div at bounding box center [428, 213] width 751 height 257
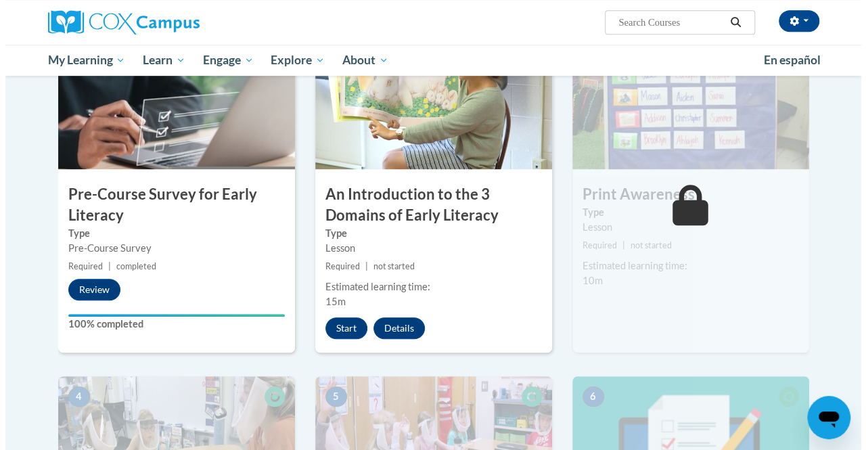
scroll to position [347, 0]
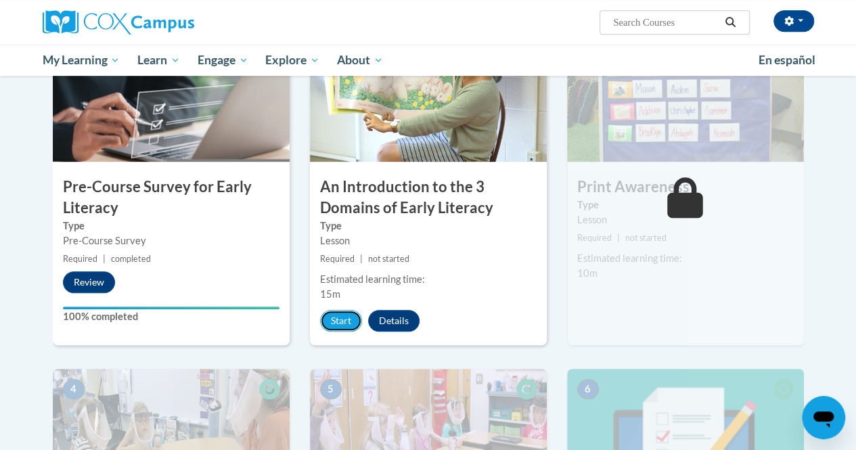
click at [345, 321] on button "Start" at bounding box center [341, 321] width 42 height 22
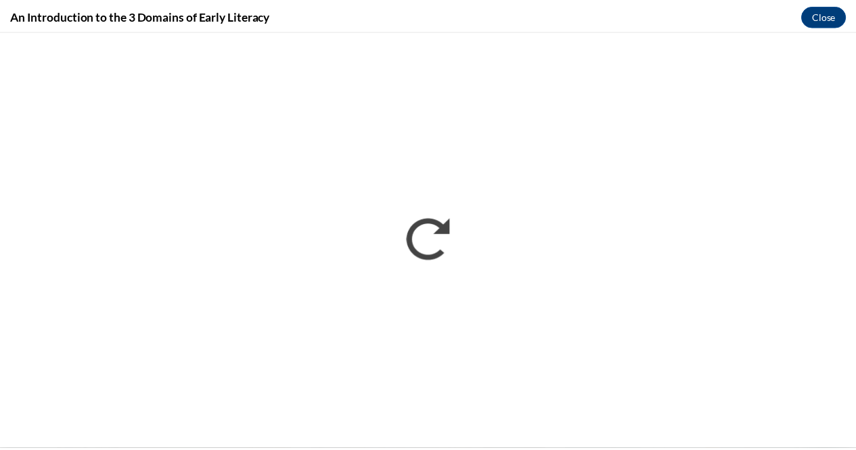
scroll to position [0, 0]
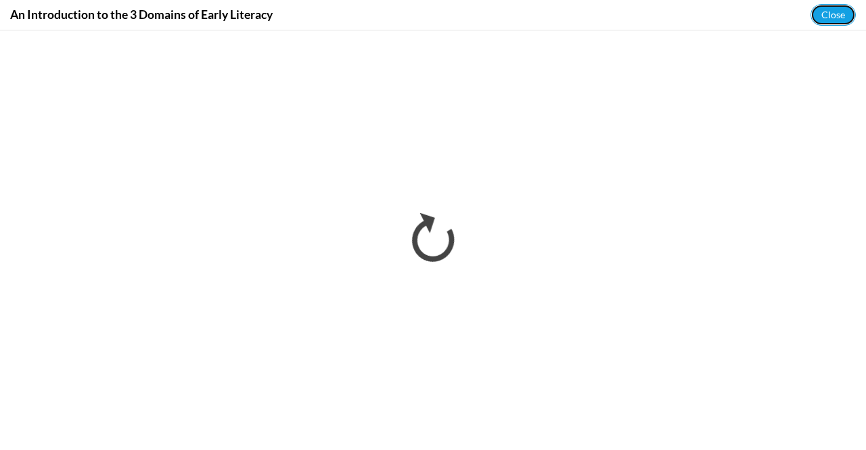
click at [829, 10] on button "Close" at bounding box center [832, 15] width 45 height 22
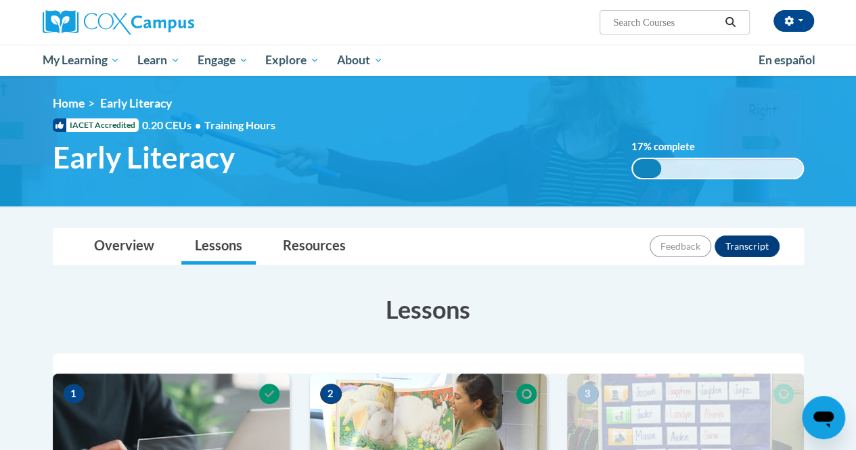
click at [683, 22] on input "Search..." at bounding box center [666, 22] width 108 height 16
type input "sech"
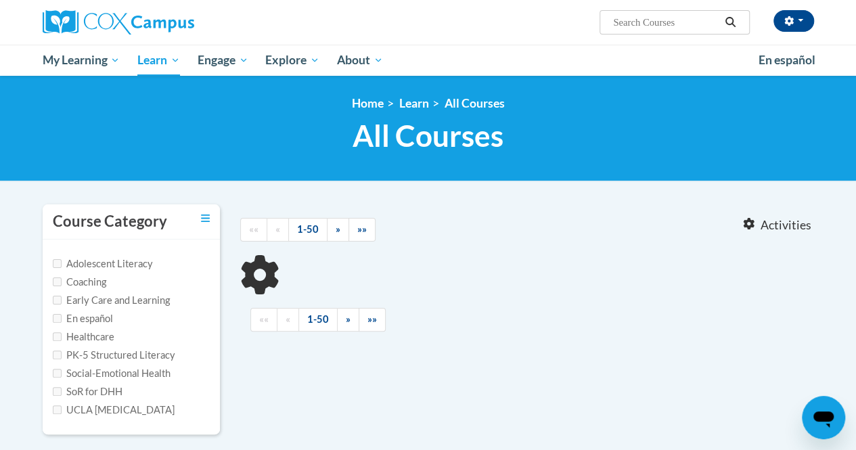
type input "sech"
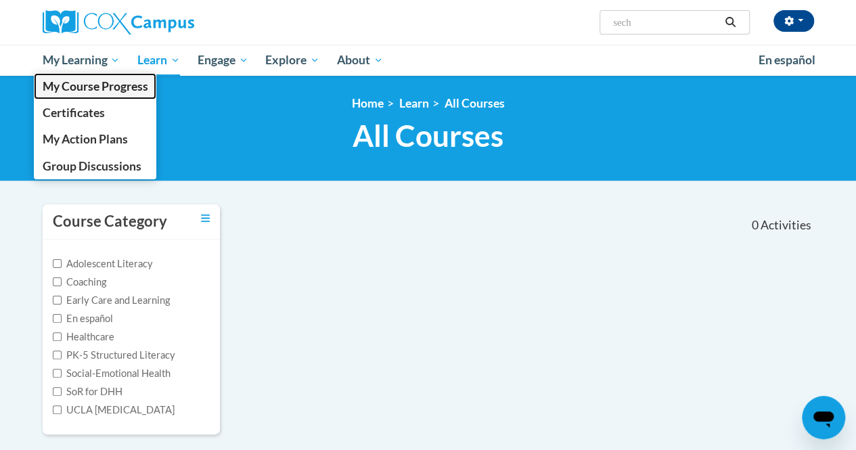
click at [68, 88] on span "My Course Progress" at bounding box center [95, 86] width 106 height 14
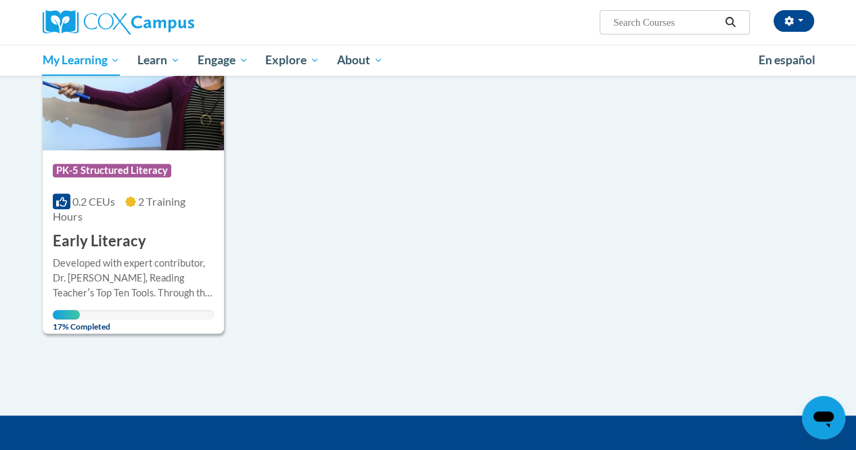
scroll to position [231, 0]
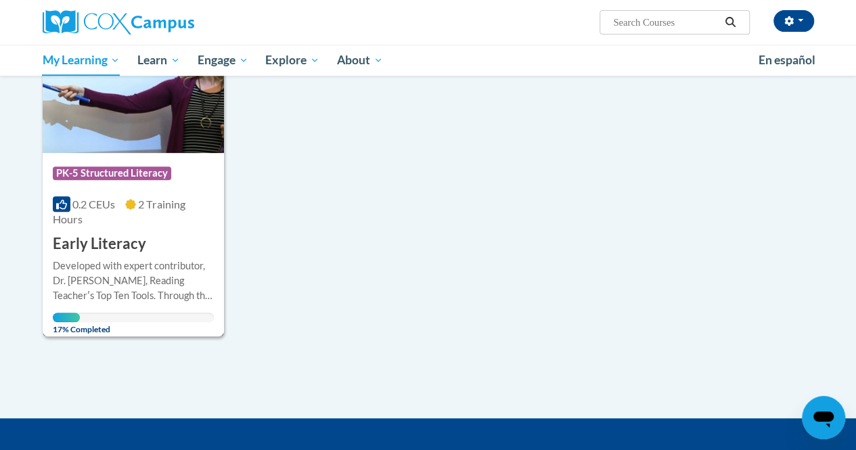
click at [122, 227] on div "Course Category: PK-5 Structured Literacy 0.2 CEUs 2 Training Hours COURSE Earl…" at bounding box center [133, 203] width 181 height 101
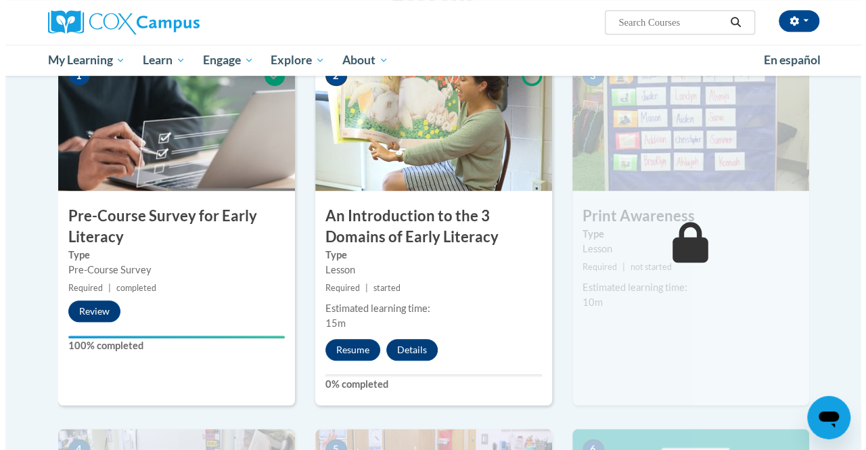
scroll to position [315, 0]
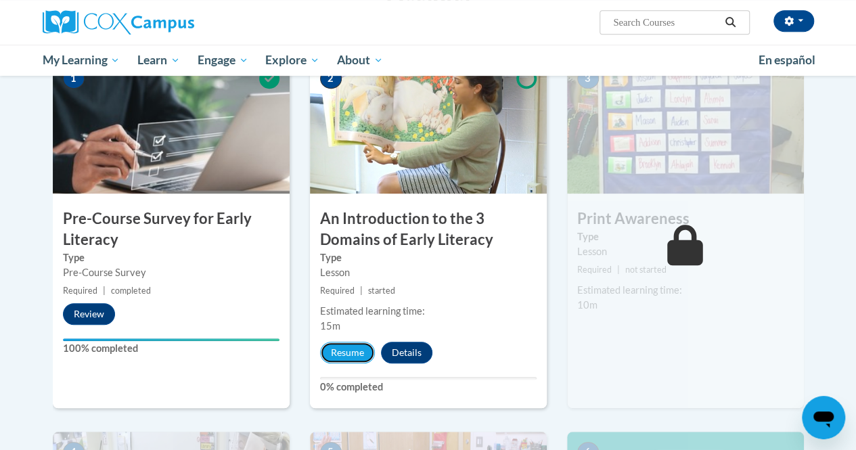
click at [354, 355] on button "Resume" at bounding box center [347, 353] width 55 height 22
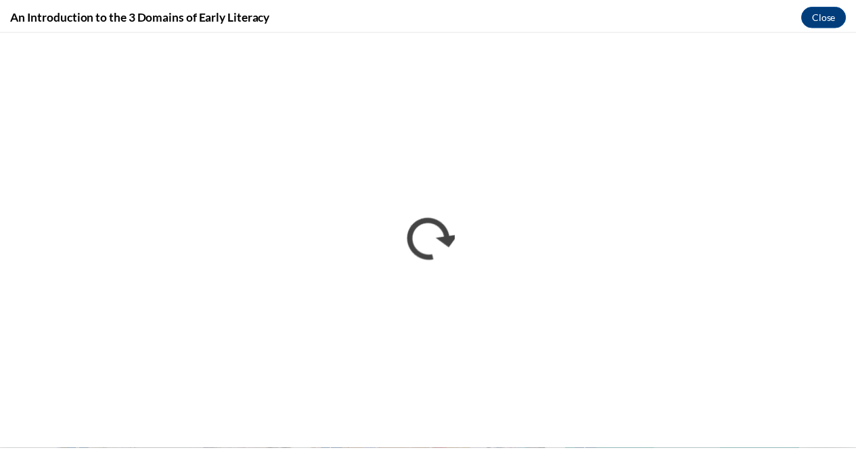
scroll to position [0, 0]
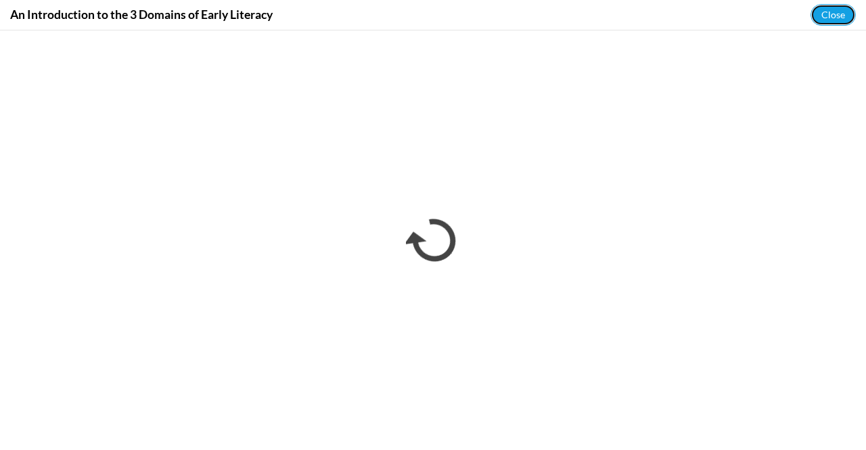
click at [828, 19] on button "Close" at bounding box center [832, 15] width 45 height 22
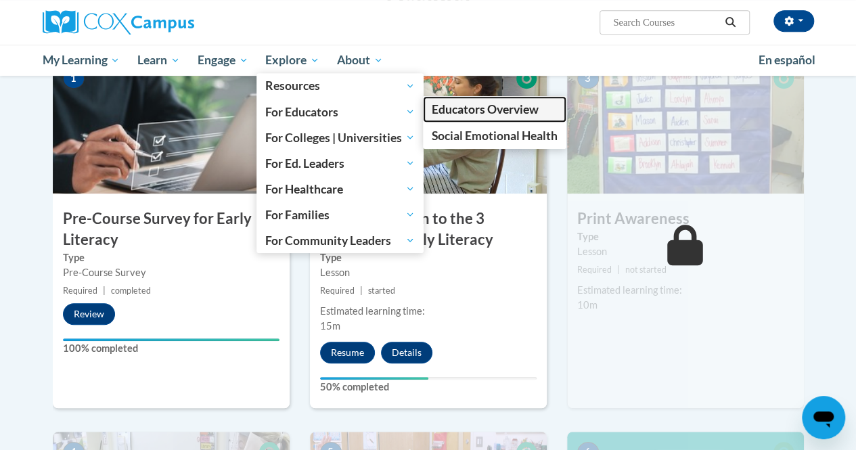
click at [453, 110] on span "Educators Overview" at bounding box center [485, 109] width 107 height 14
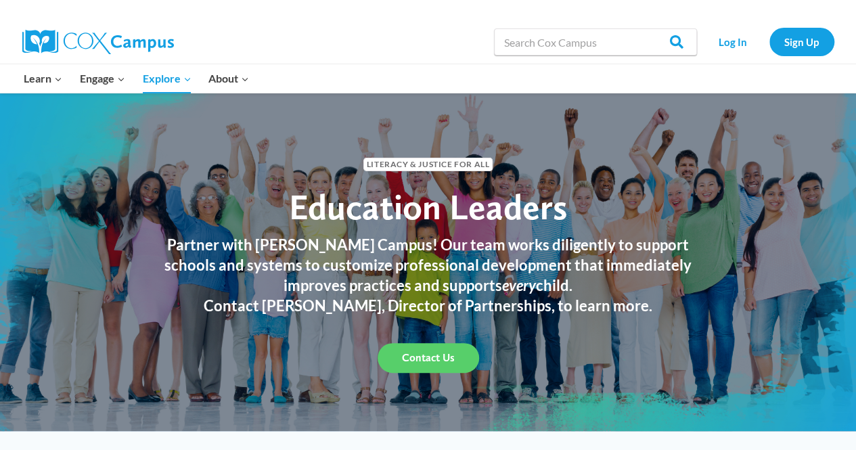
click at [0, 0] on link "Early Care and Learning" at bounding box center [0, 0] width 0 height 0
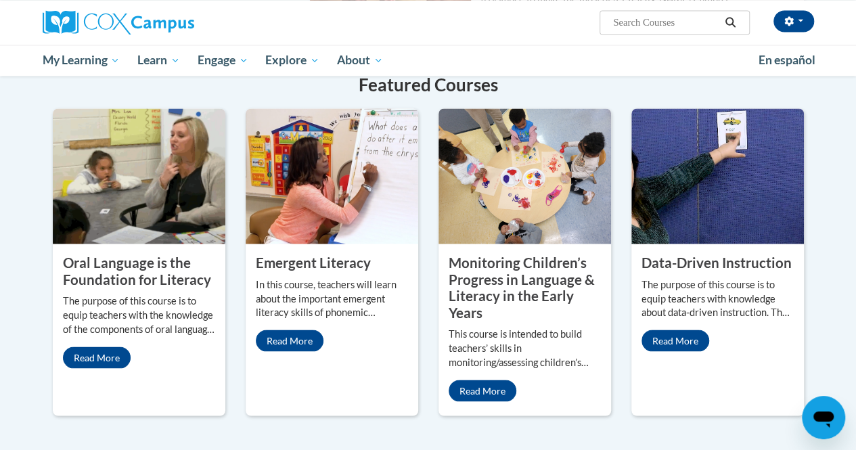
scroll to position [1112, 0]
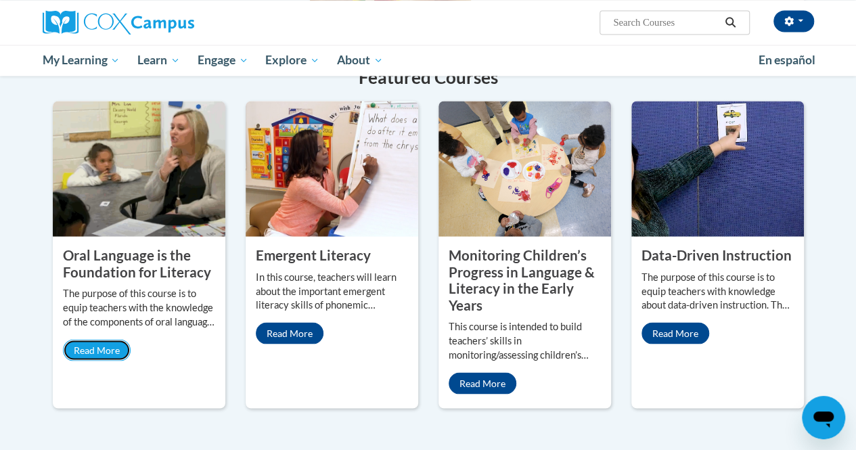
click at [120, 339] on link "Read More" at bounding box center [97, 350] width 68 height 22
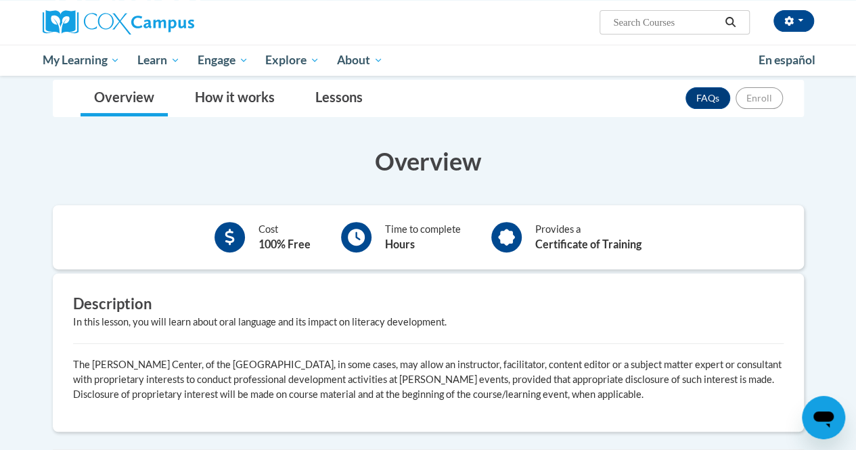
scroll to position [186, 0]
click at [310, 91] on link "Lessons" at bounding box center [339, 99] width 74 height 36
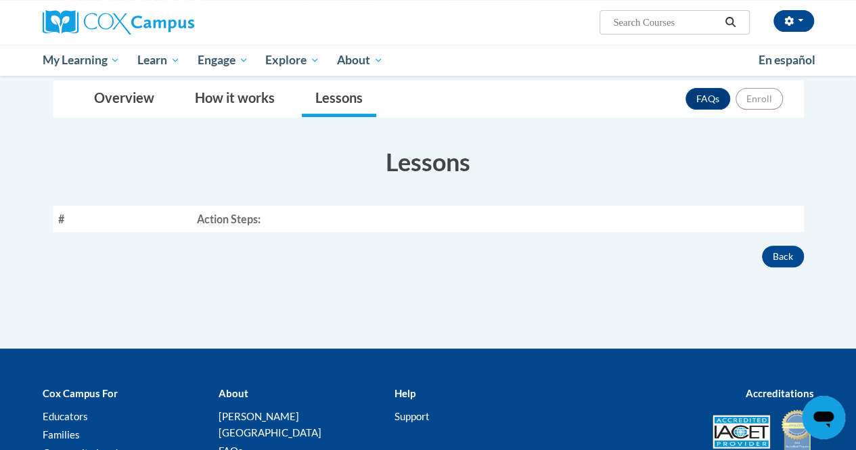
click at [180, 209] on th "#" at bounding box center [122, 219] width 139 height 26
click at [779, 252] on button "Back" at bounding box center [783, 257] width 42 height 22
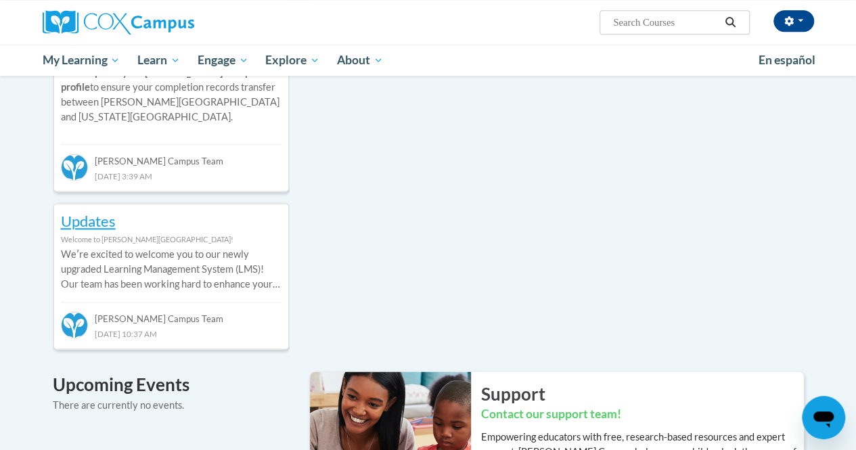
scroll to position [595, 0]
